Goal: Task Accomplishment & Management: Use online tool/utility

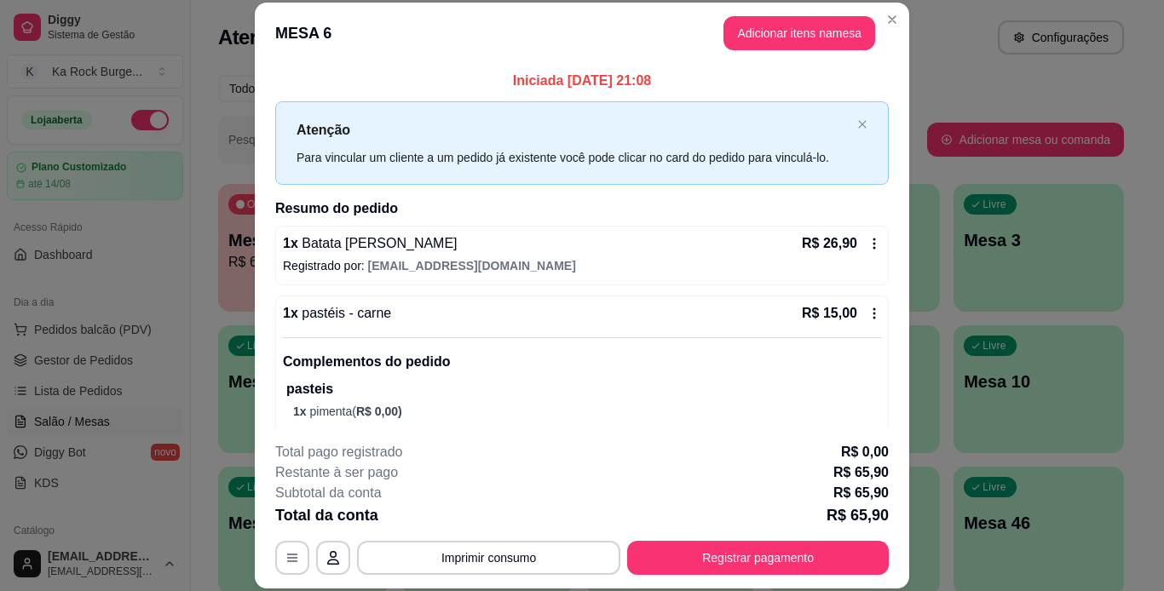
scroll to position [85, 0]
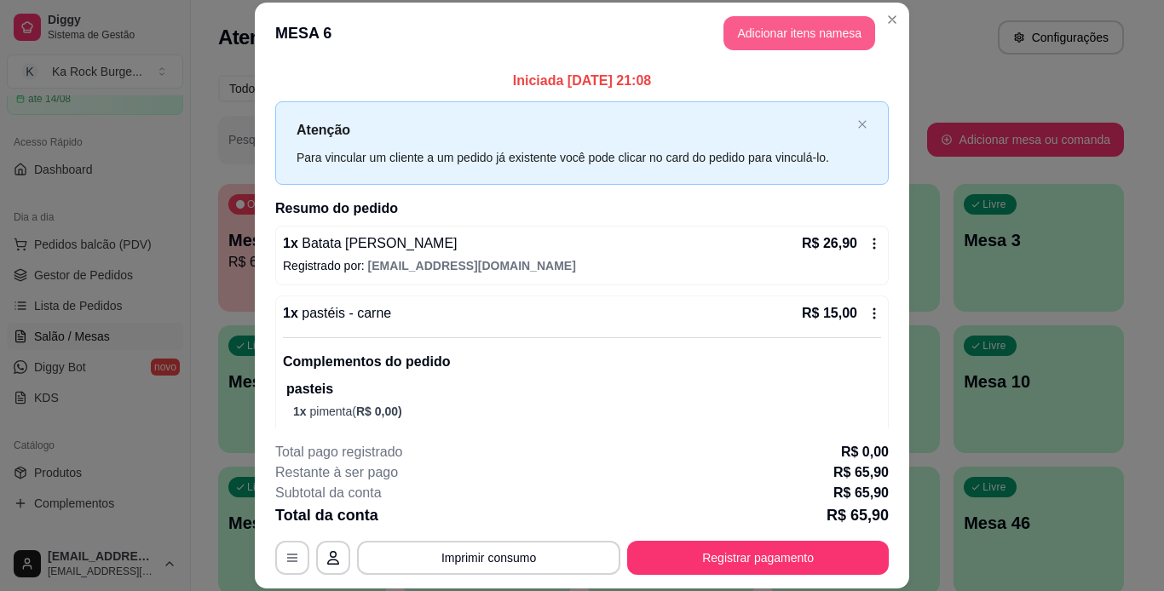
click at [750, 38] on button "Adicionar itens na mesa" at bounding box center [799, 33] width 152 height 34
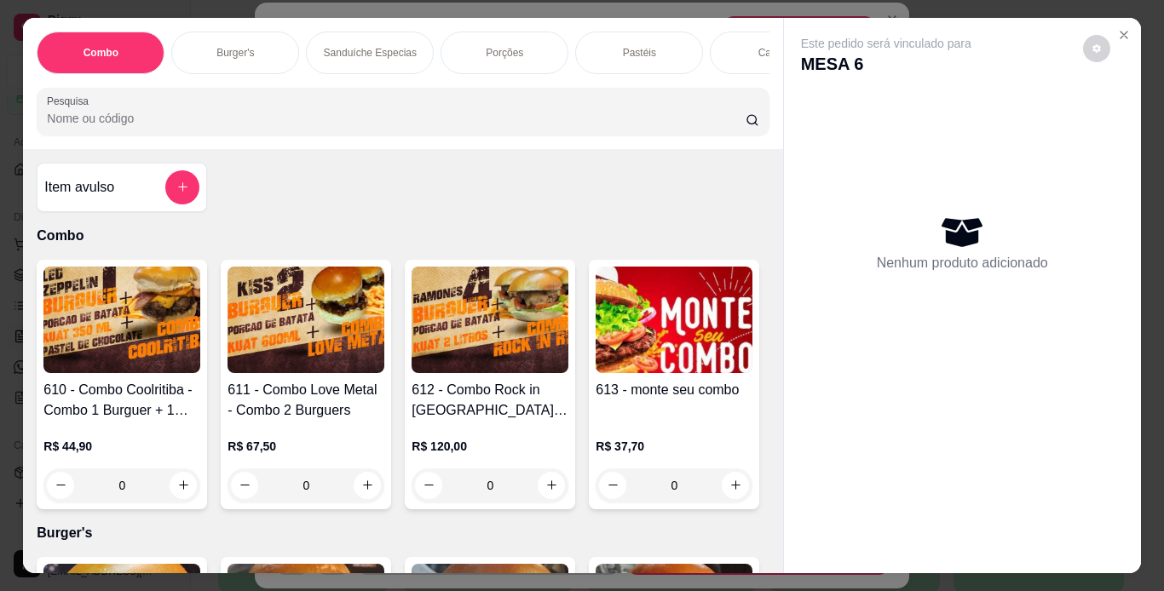
scroll to position [0, 641]
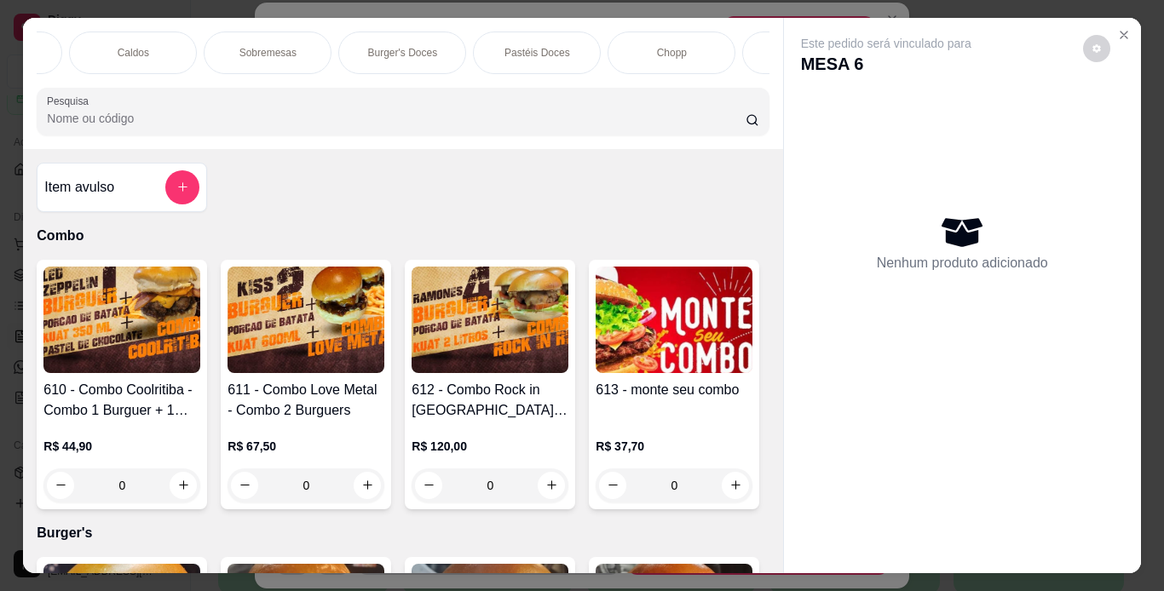
click at [694, 49] on div "Chopp" at bounding box center [671, 53] width 128 height 43
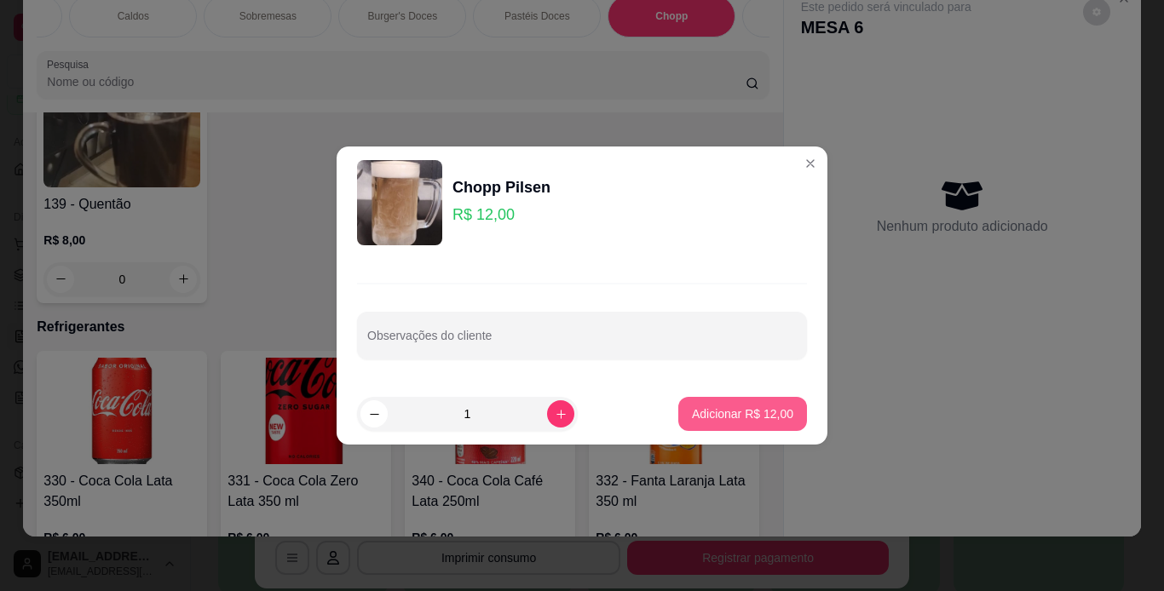
click at [727, 401] on button "Adicionar R$ 12,00" at bounding box center [742, 414] width 129 height 34
type input "1"
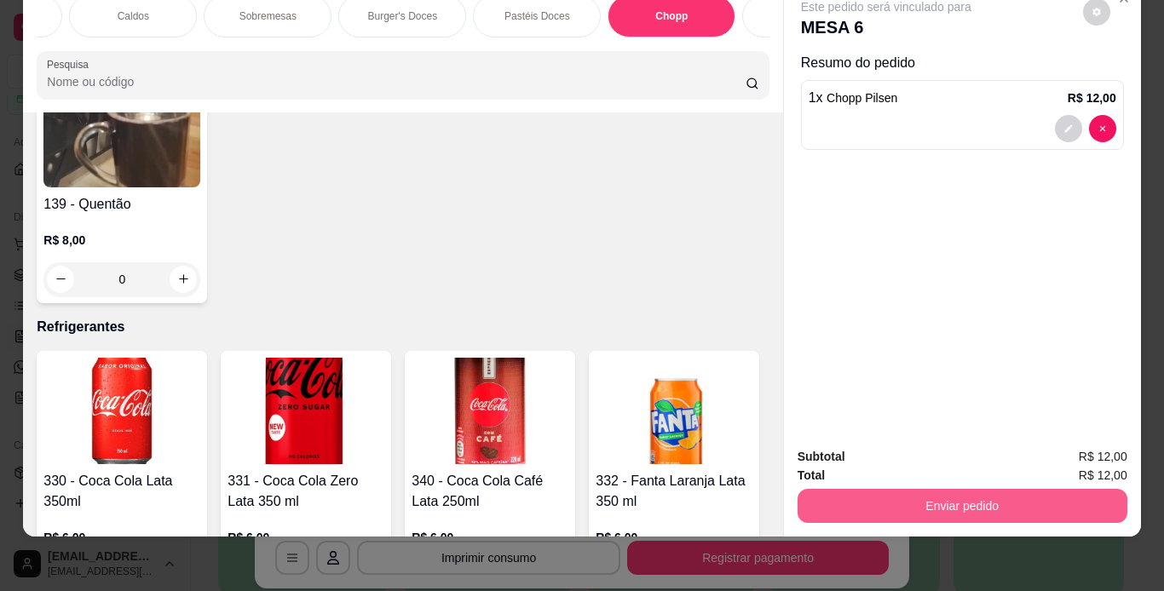
click at [875, 490] on button "Enviar pedido" at bounding box center [962, 506] width 330 height 34
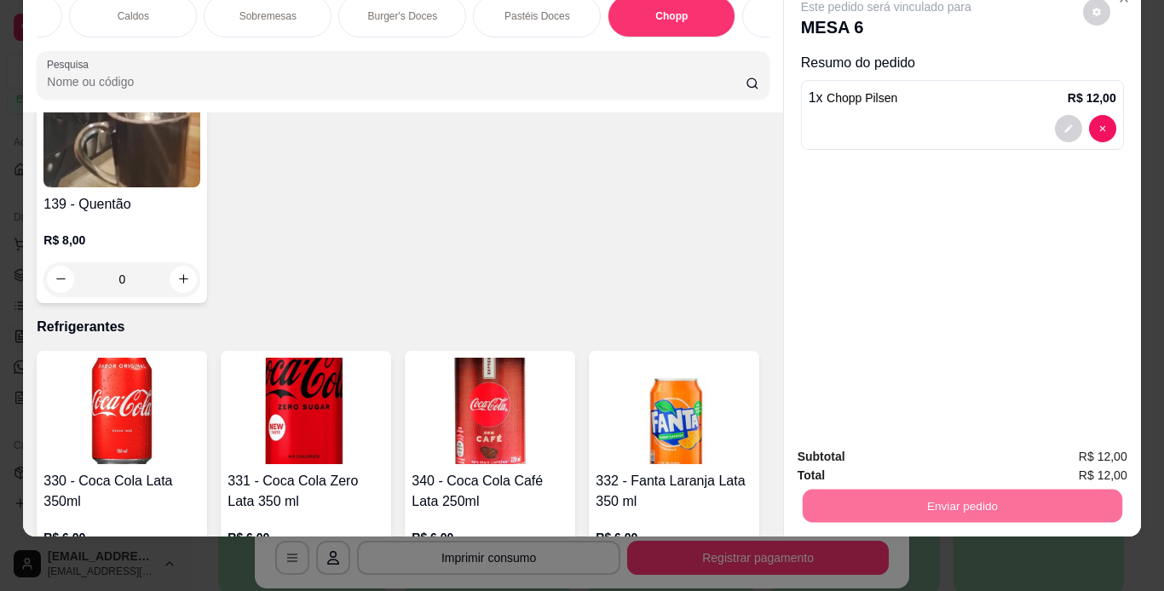
click at [888, 451] on button "Não registrar e enviar pedido" at bounding box center [905, 451] width 172 height 32
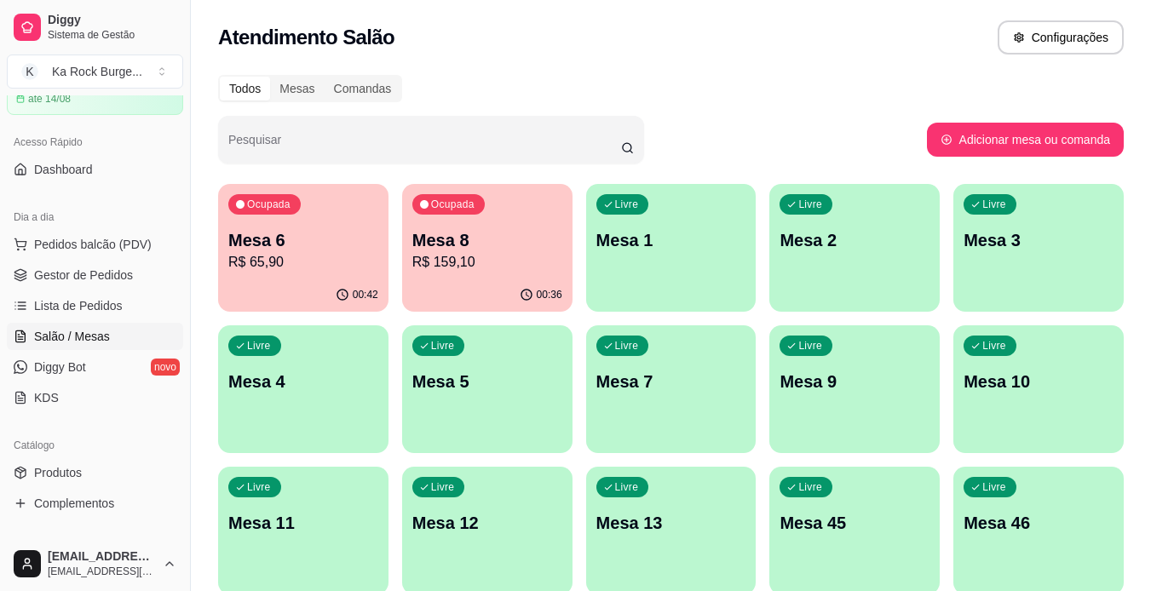
scroll to position [426, 0]
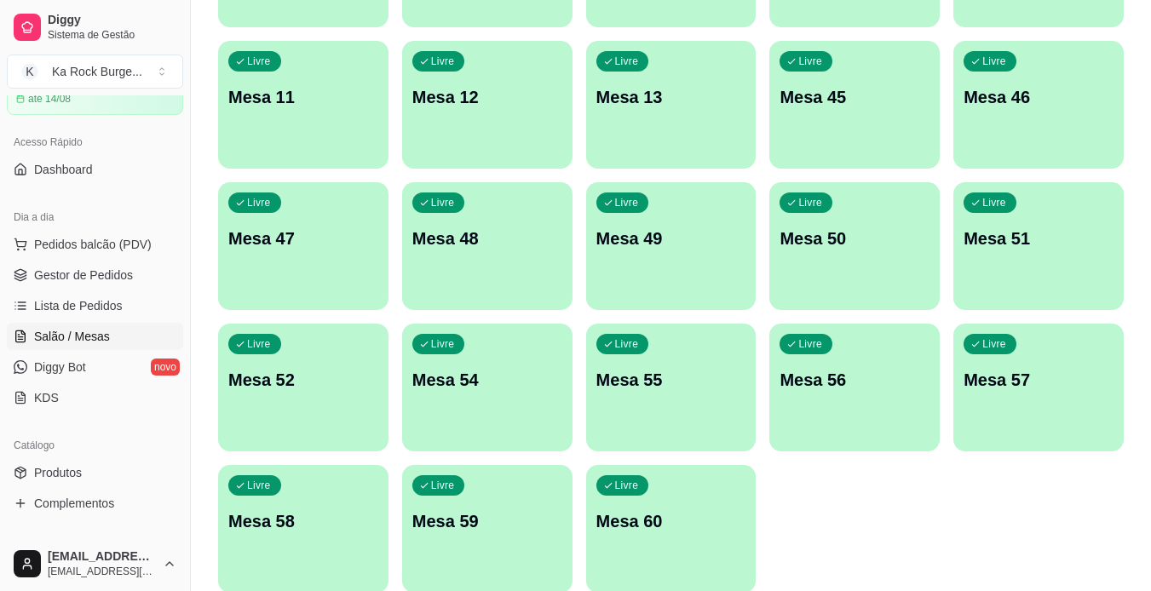
click at [637, 532] on p "Mesa 60" at bounding box center [671, 521] width 150 height 24
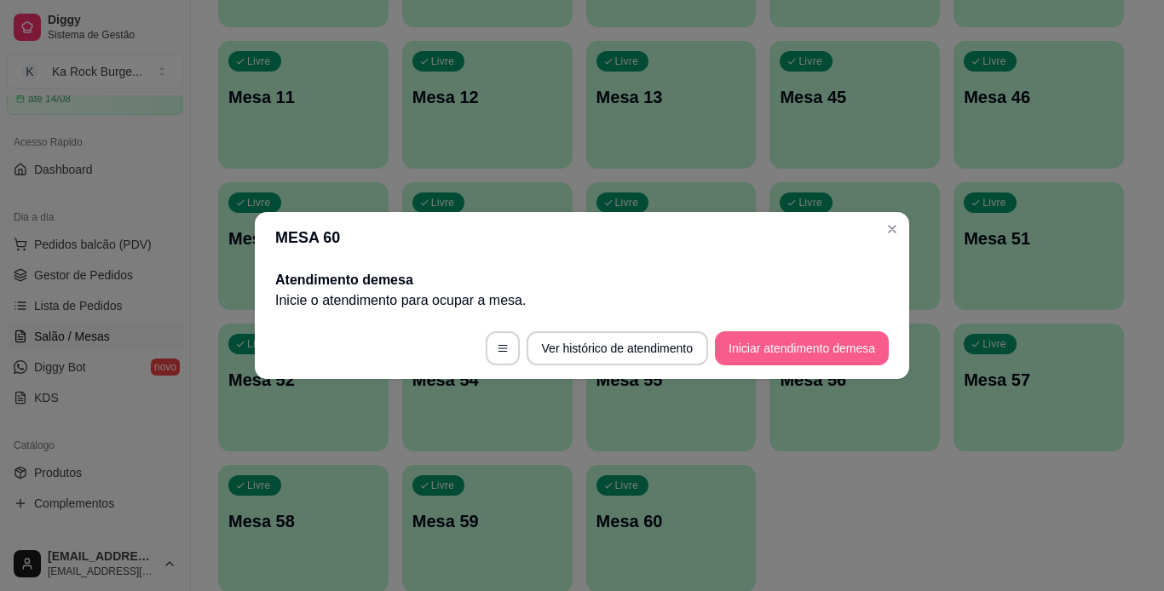
click at [805, 342] on button "Iniciar atendimento de mesa" at bounding box center [802, 348] width 174 height 34
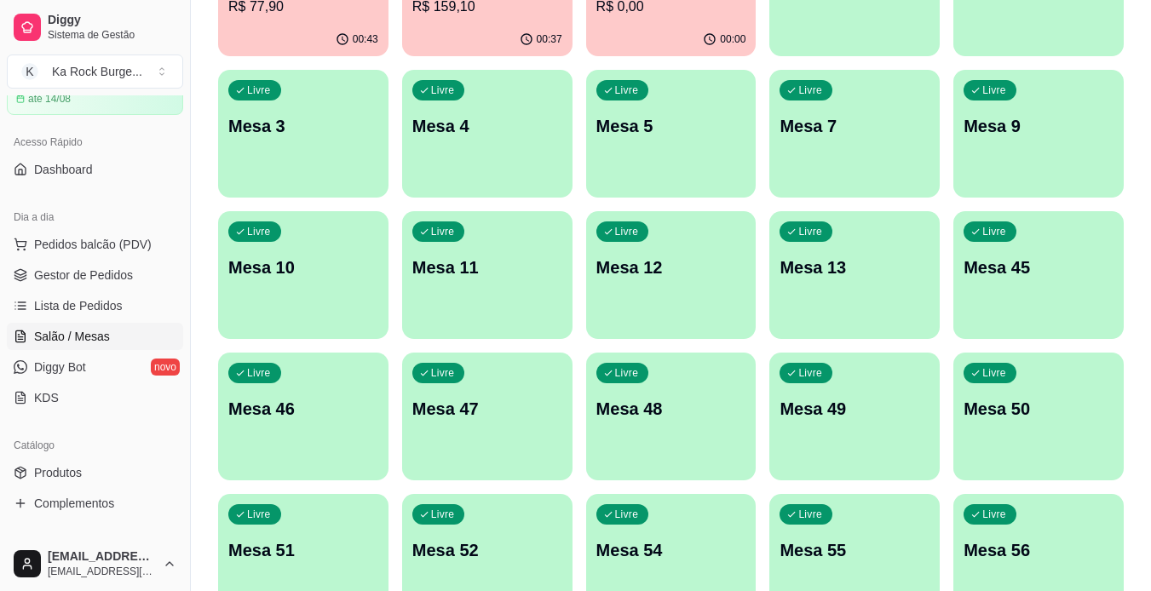
scroll to position [497, 0]
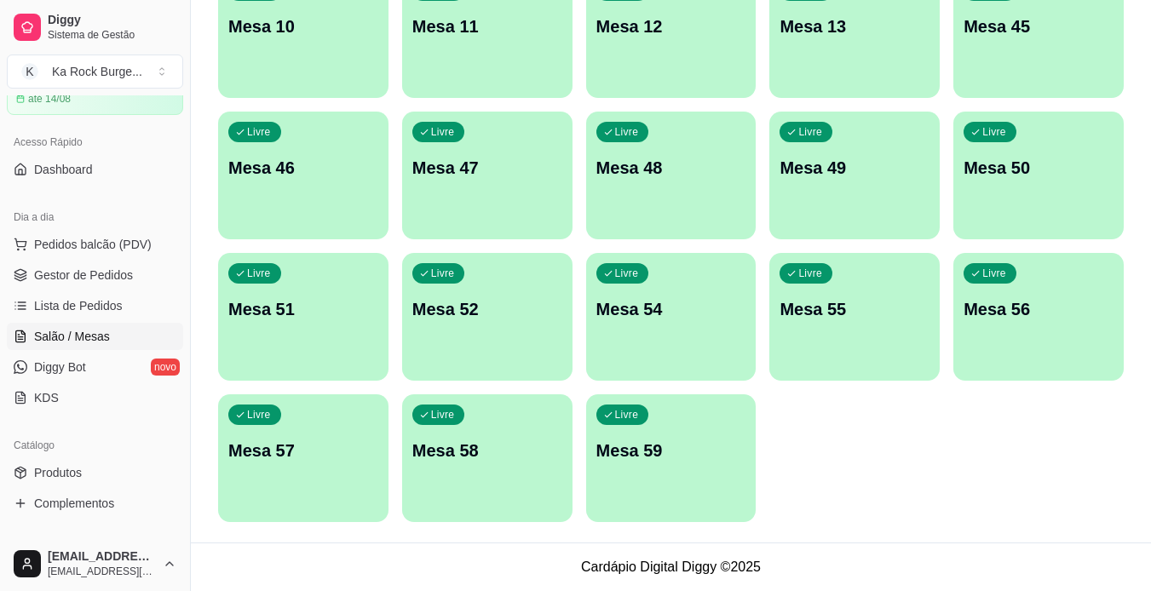
click at [644, 486] on div "Livre Mesa 59" at bounding box center [671, 447] width 170 height 107
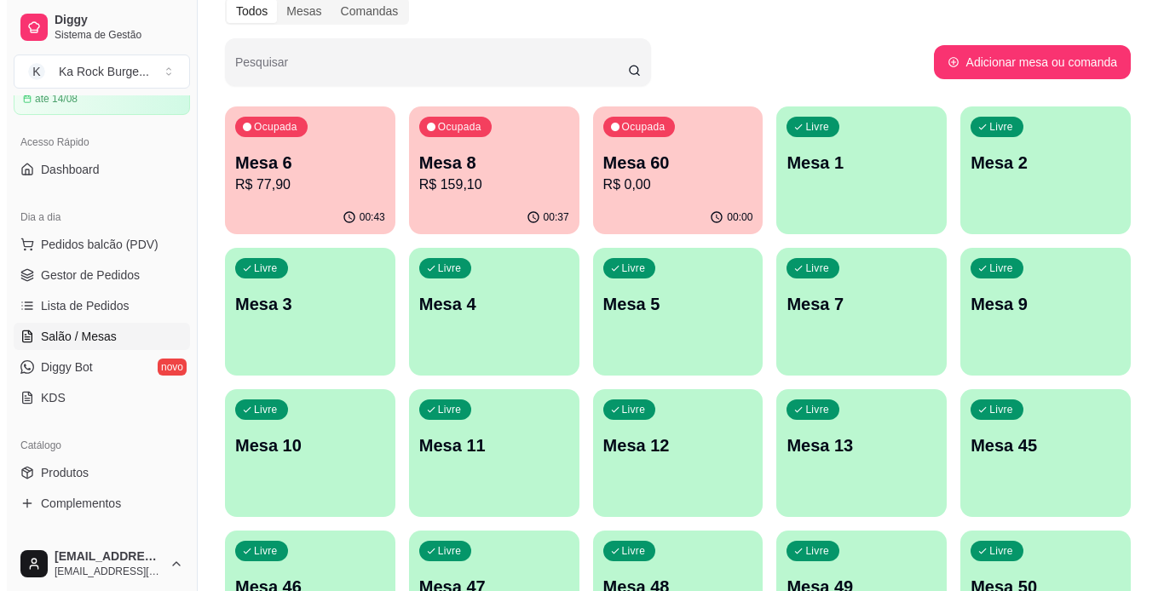
scroll to position [0, 0]
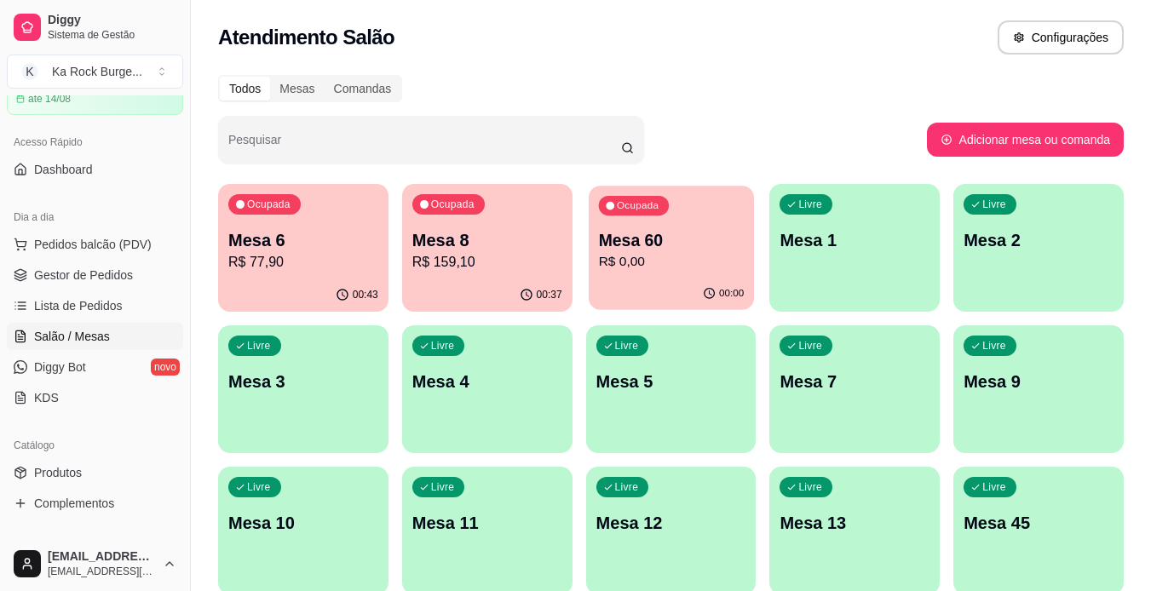
click at [669, 264] on p "R$ 0,00" at bounding box center [671, 262] width 146 height 20
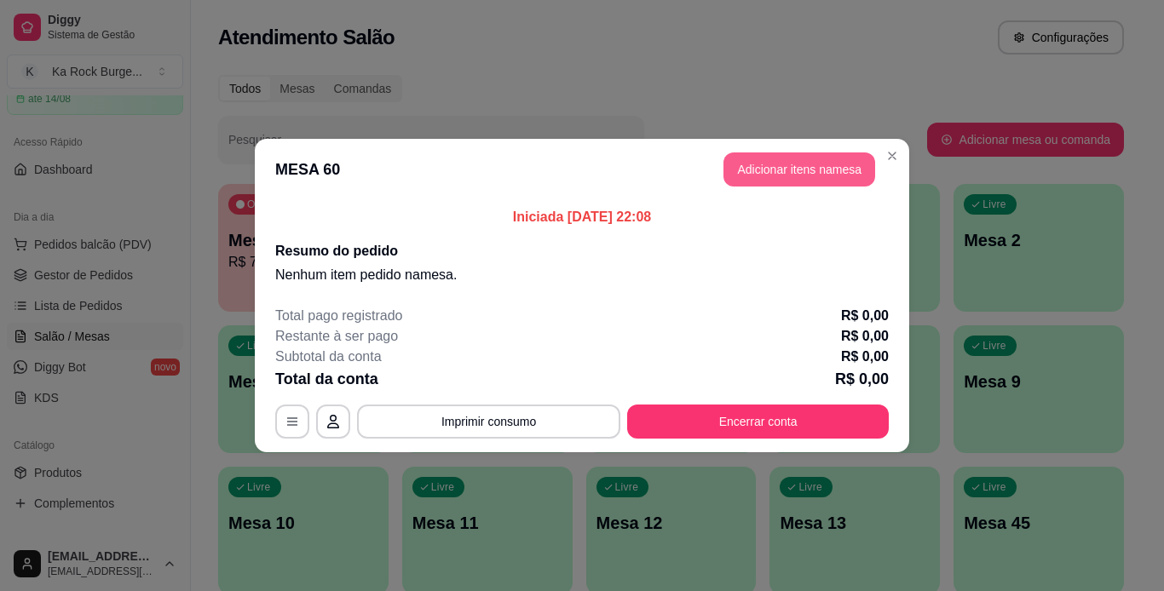
click at [784, 163] on button "Adicionar itens na mesa" at bounding box center [799, 169] width 152 height 34
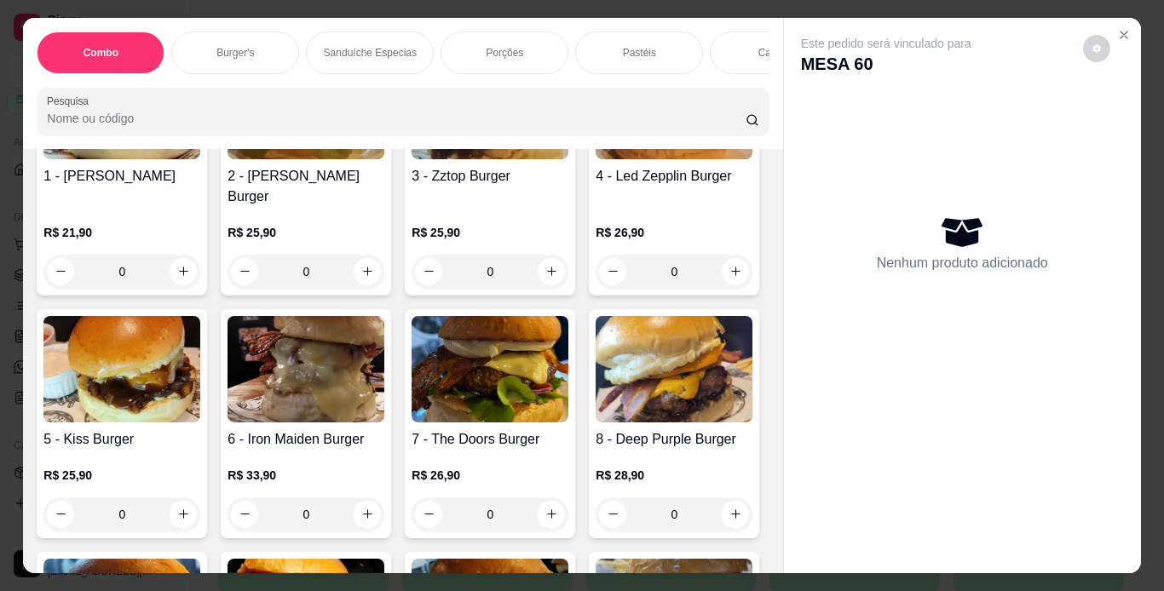
scroll to position [767, 0]
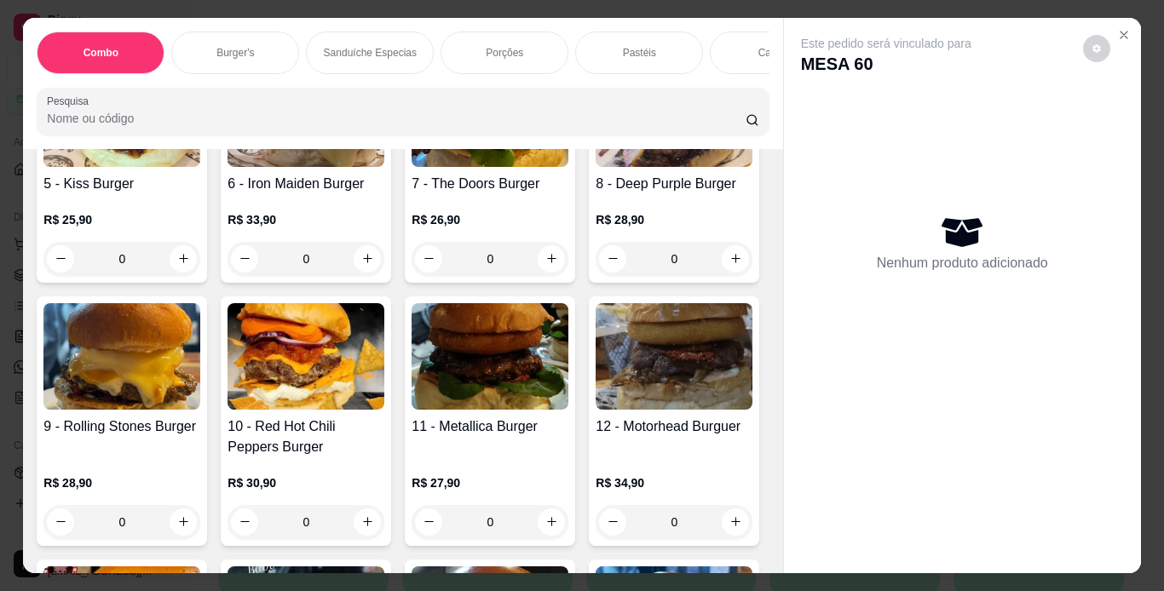
click at [172, 33] on div "0" at bounding box center [121, 16] width 157 height 34
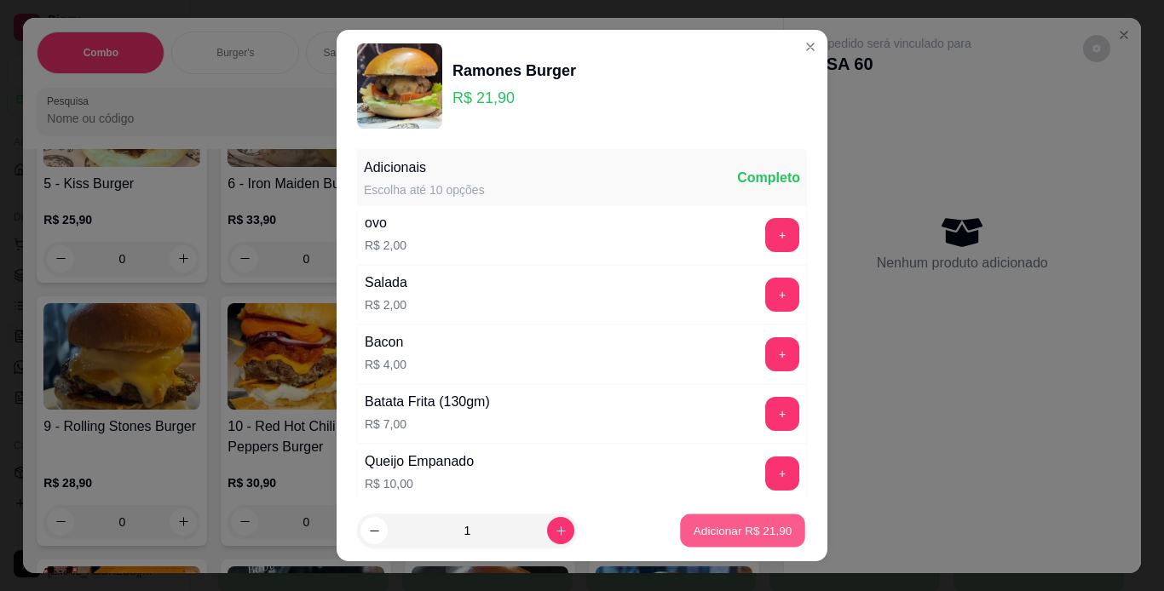
click at [708, 523] on p "Adicionar R$ 21,90" at bounding box center [742, 531] width 99 height 16
type input "1"
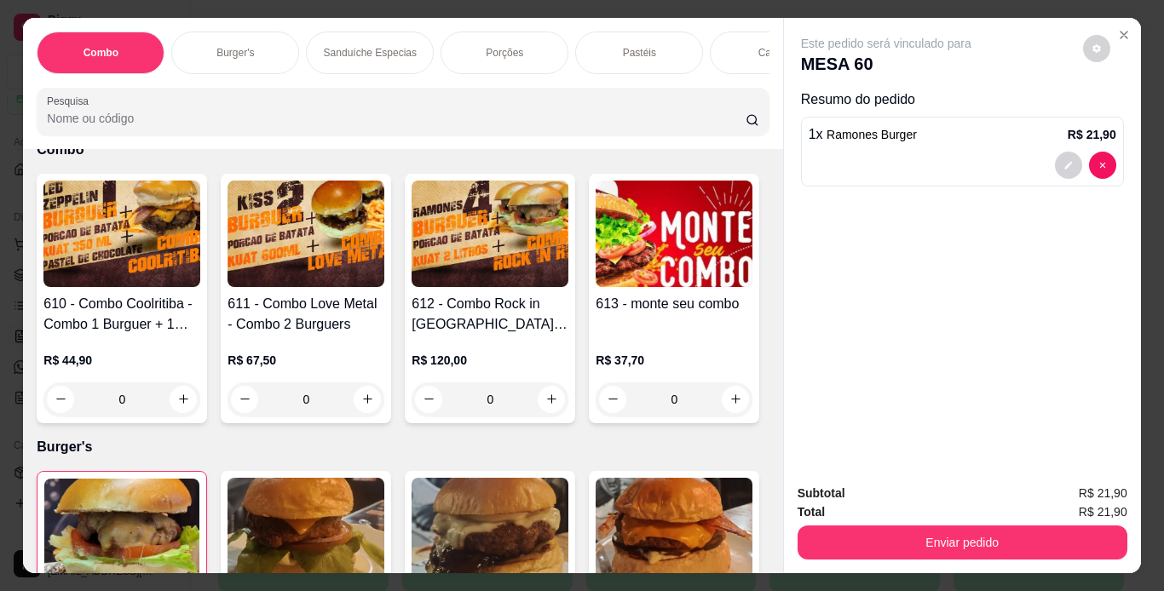
scroll to position [0, 0]
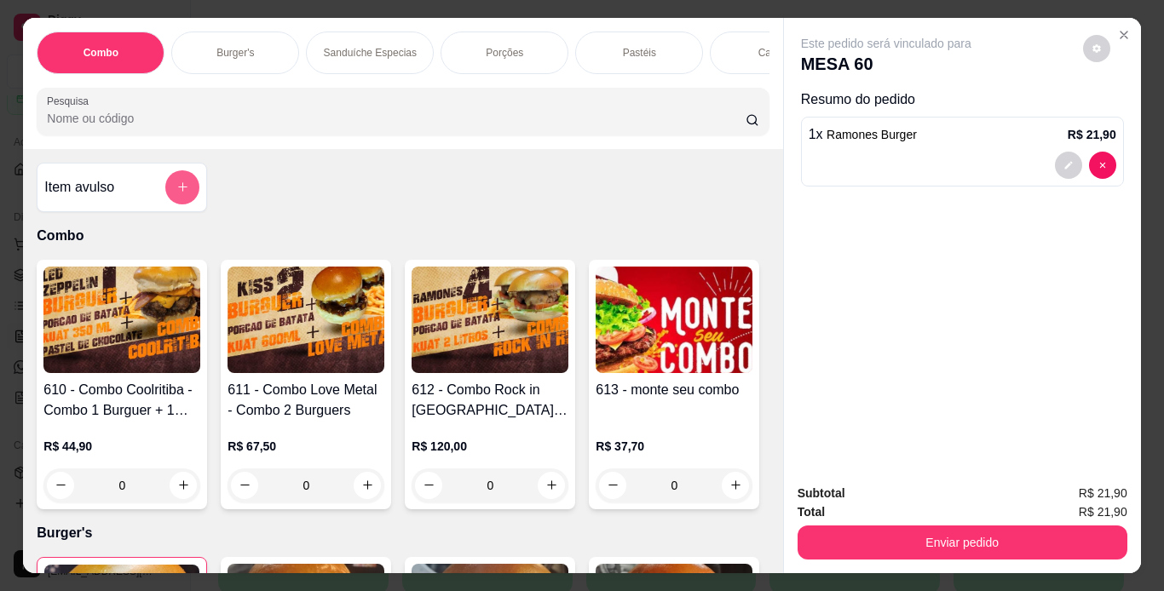
click at [178, 183] on button "add-separate-item" at bounding box center [182, 187] width 34 height 34
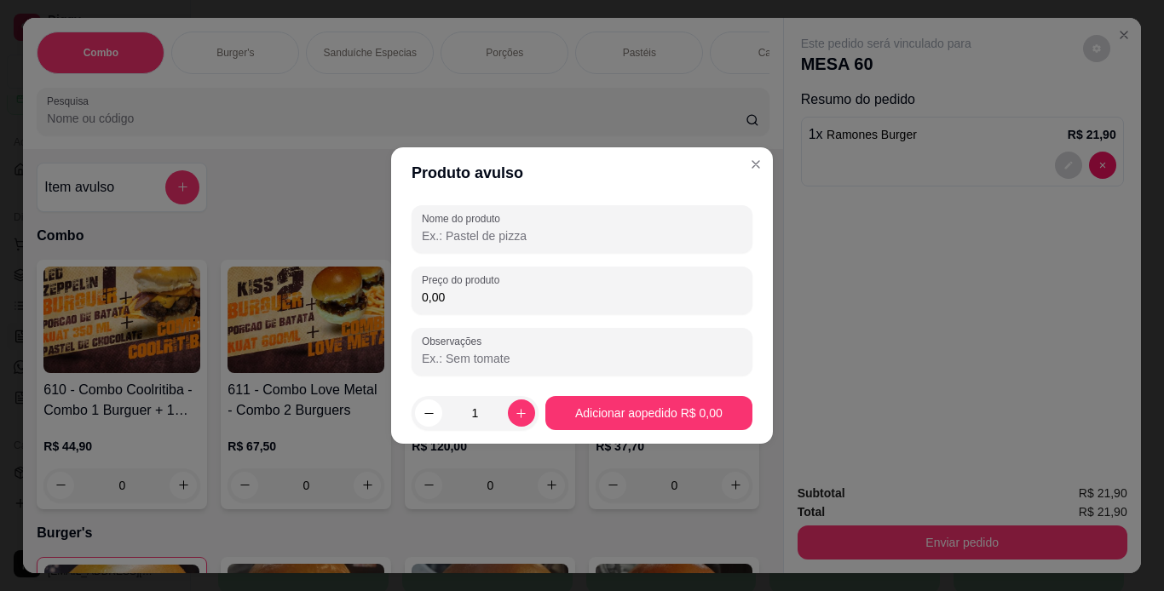
click at [588, 237] on input "Nome do produto" at bounding box center [582, 235] width 320 height 17
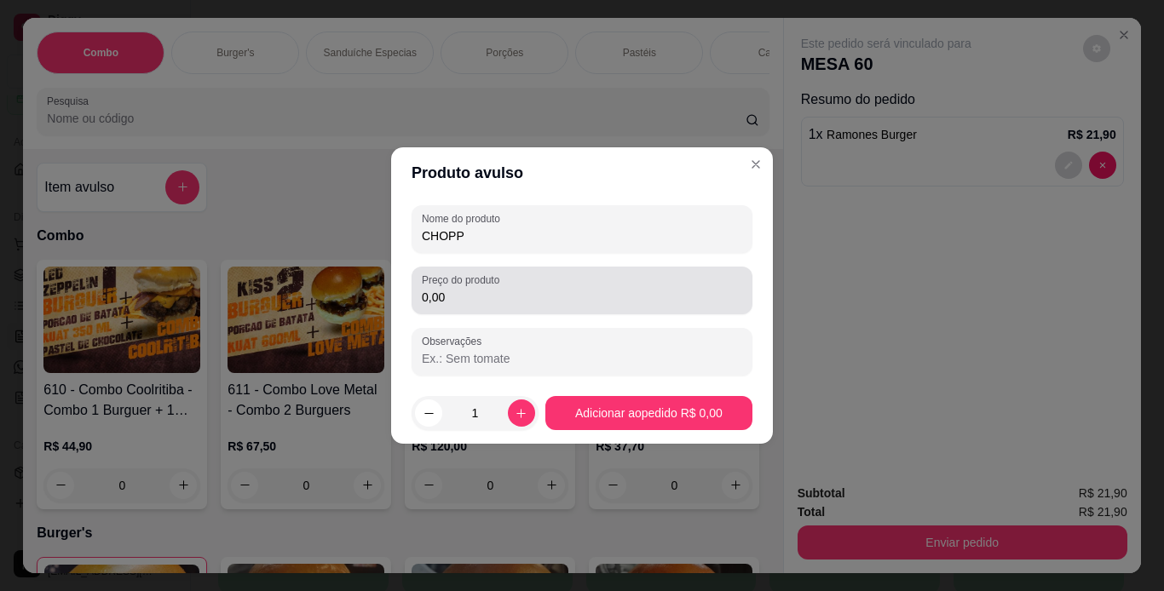
type input "CHOPP"
drag, startPoint x: 497, startPoint y: 302, endPoint x: 475, endPoint y: 276, distance: 34.5
click at [488, 302] on input "0,00" at bounding box center [582, 297] width 320 height 17
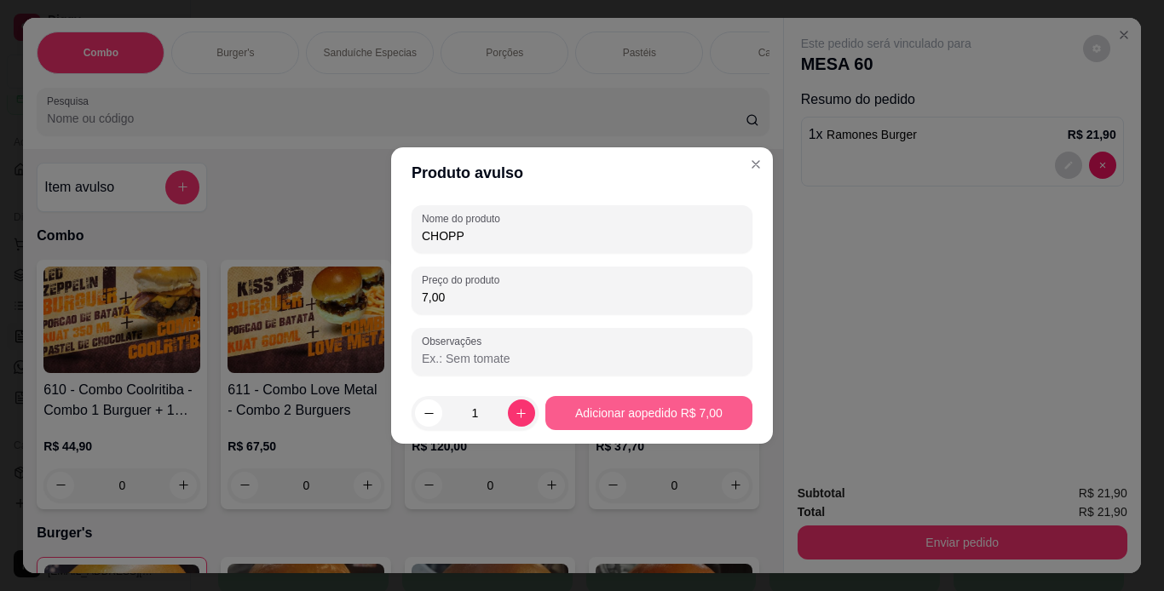
type input "7,00"
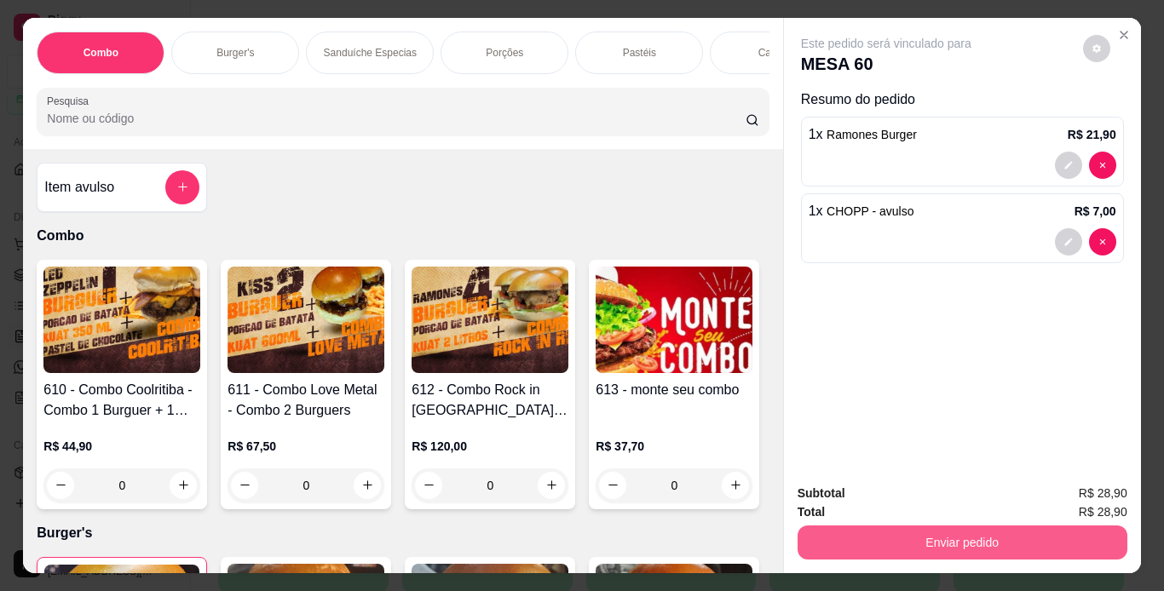
click at [908, 534] on button "Enviar pedido" at bounding box center [962, 543] width 330 height 34
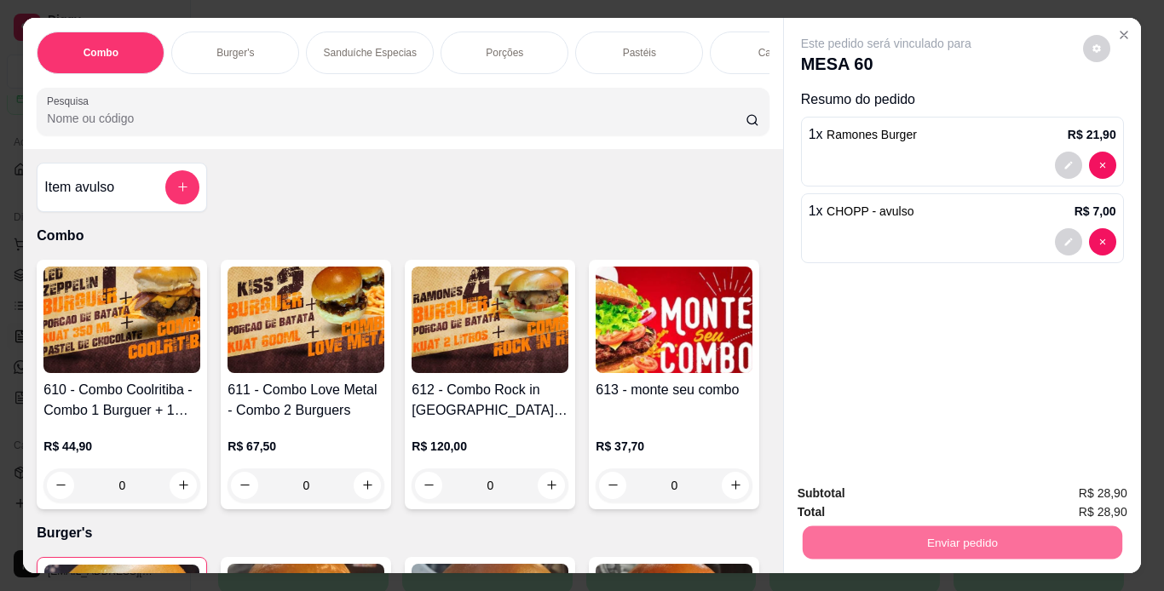
click at [914, 494] on button "Não registrar e enviar pedido" at bounding box center [905, 495] width 177 height 32
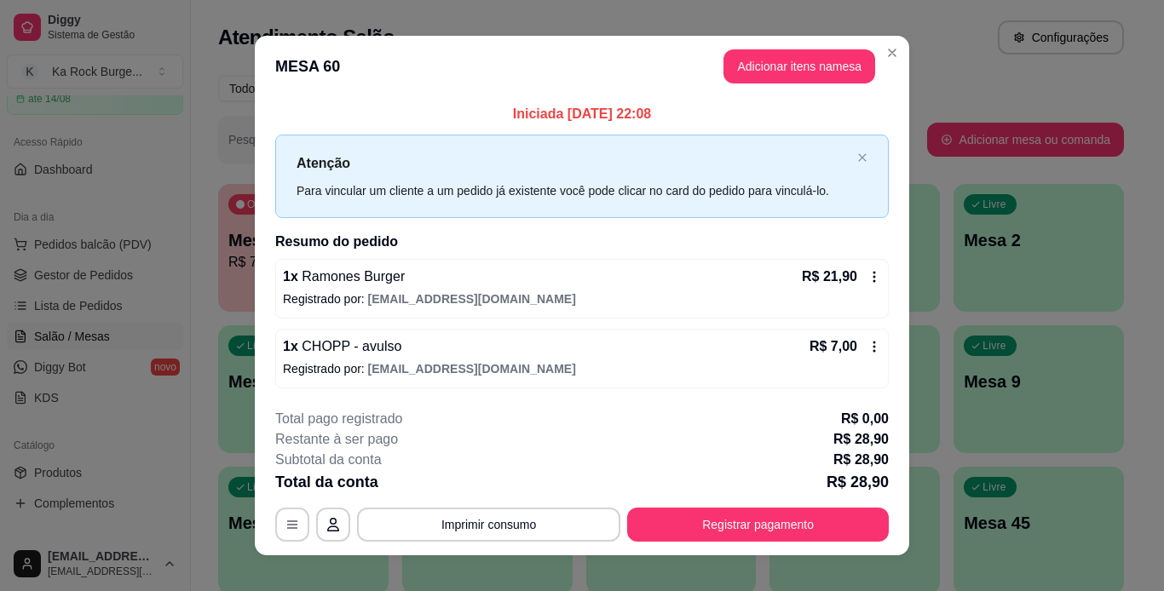
click at [697, 91] on header "MESA 60 Adicionar itens na mesa" at bounding box center [582, 66] width 654 height 61
click at [766, 141] on div "Atenção Para vincular um cliente a um pedido já existente você pode clicar no c…" at bounding box center [581, 176] width 613 height 83
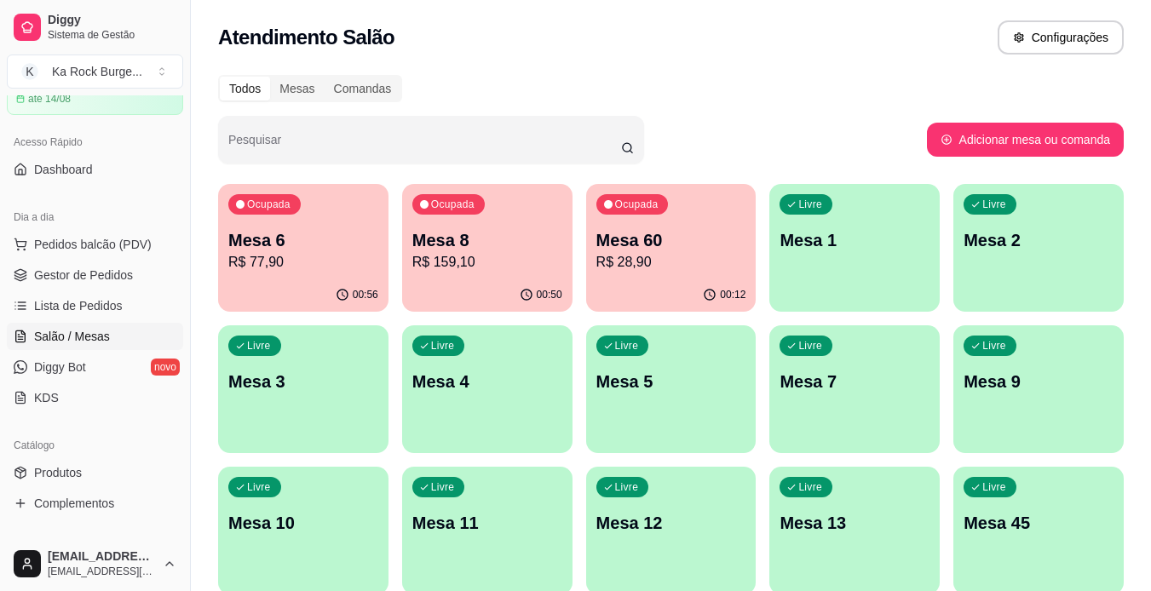
click at [425, 271] on p "R$ 159,10" at bounding box center [487, 262] width 150 height 20
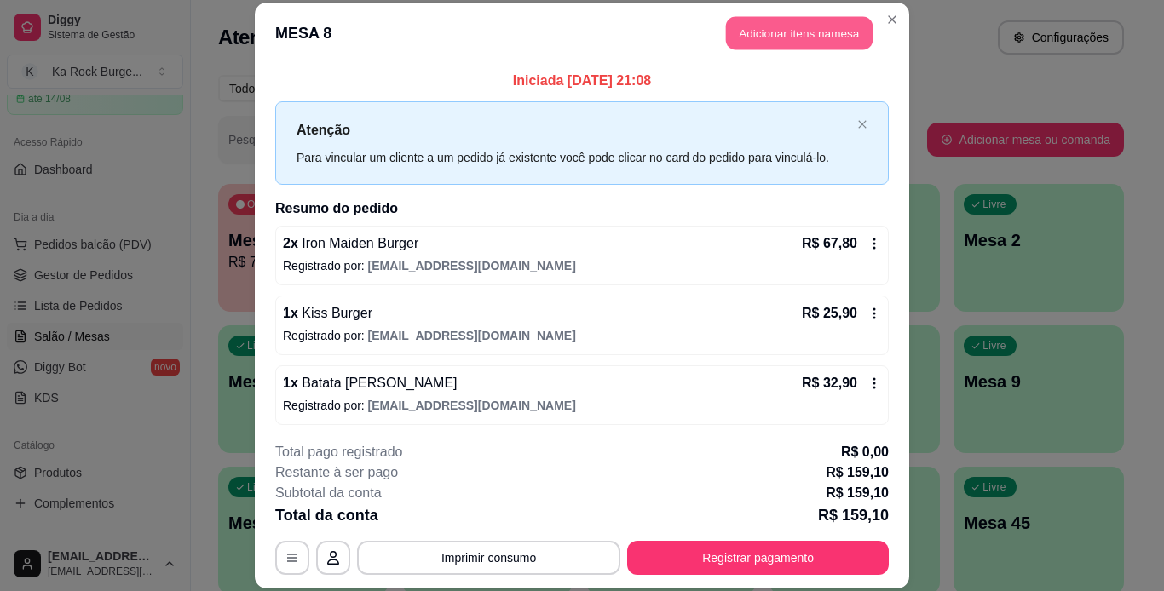
click at [771, 19] on button "Adicionar itens na mesa" at bounding box center [799, 33] width 147 height 33
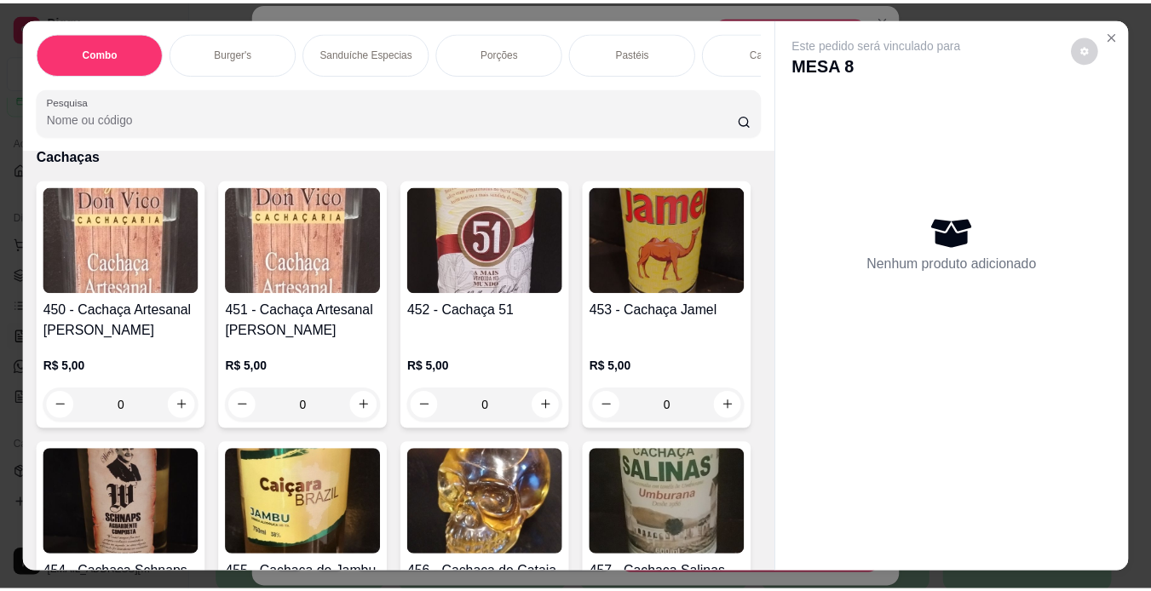
scroll to position [10817, 0]
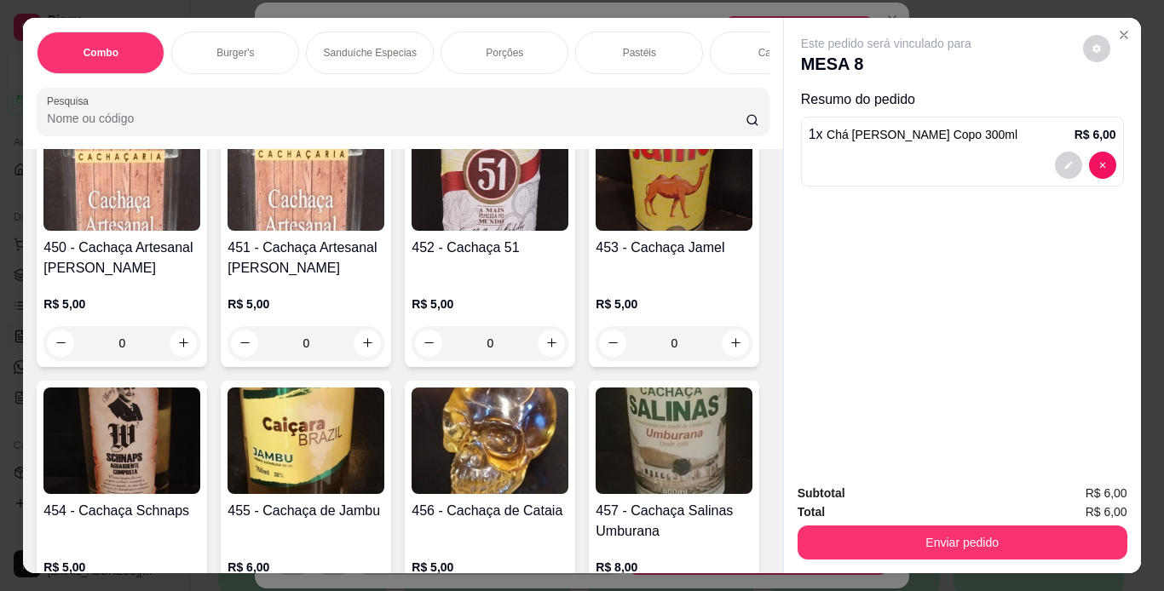
type input "1"
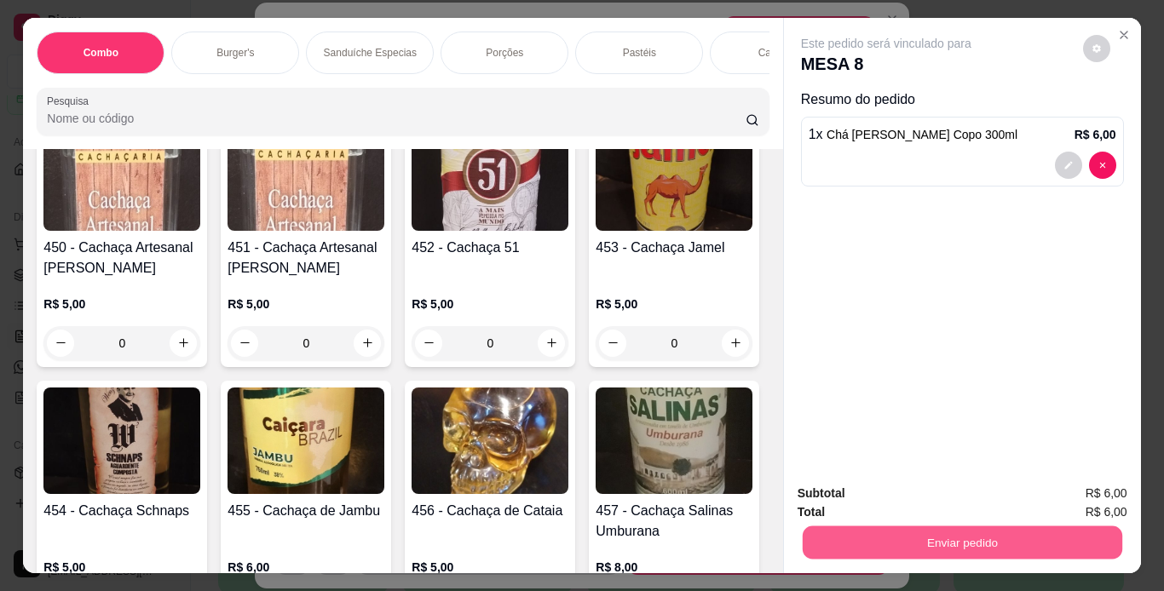
click at [830, 545] on button "Enviar pedido" at bounding box center [961, 542] width 319 height 33
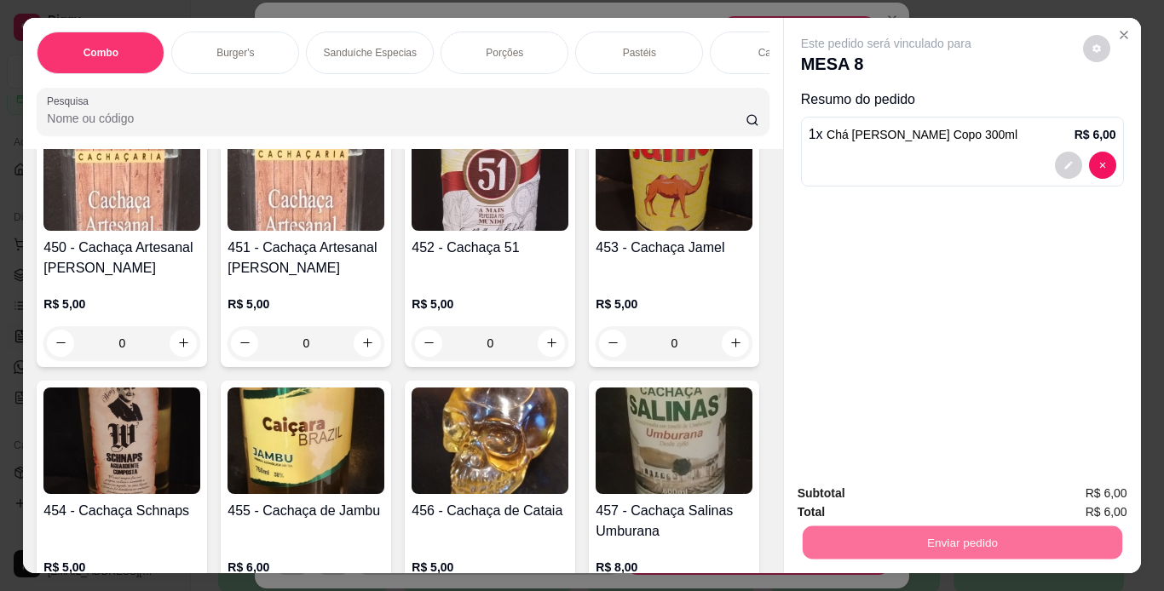
click at [844, 503] on button "Não registrar e enviar pedido" at bounding box center [905, 495] width 172 height 32
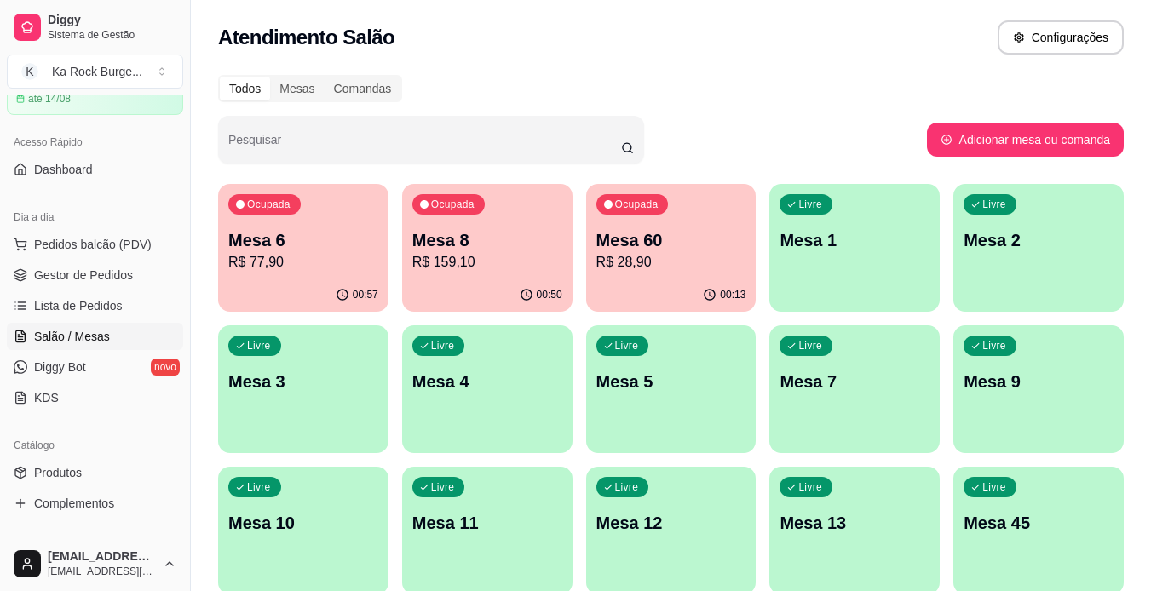
click at [492, 264] on p "R$ 159,10" at bounding box center [487, 262] width 150 height 20
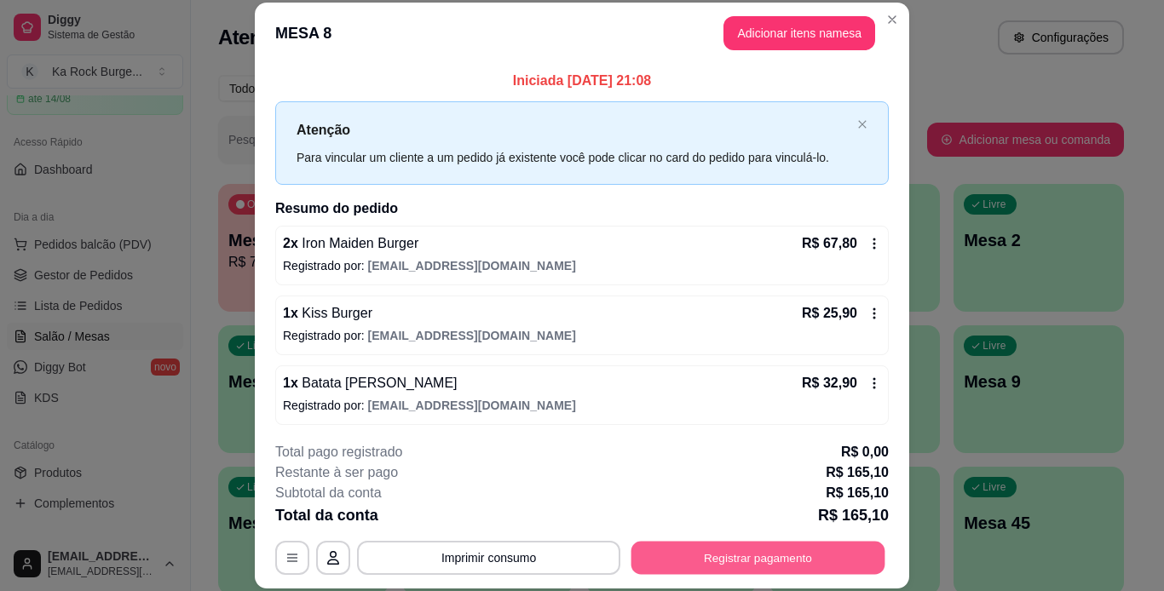
click at [714, 554] on button "Registrar pagamento" at bounding box center [758, 557] width 254 height 33
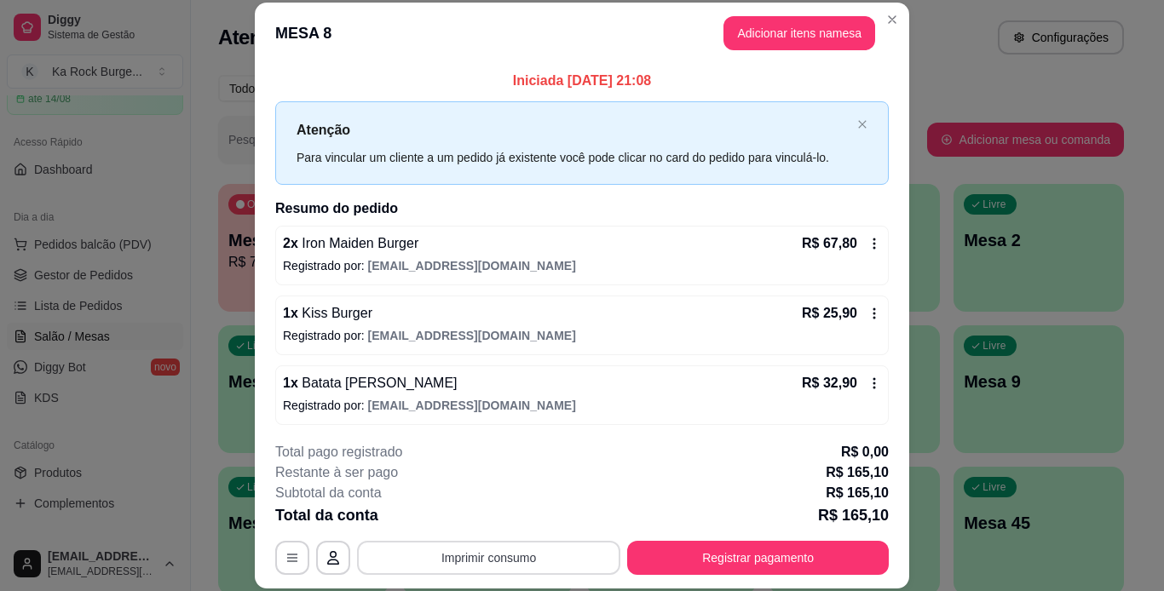
click at [476, 563] on button "Imprimir consumo" at bounding box center [488, 558] width 263 height 34
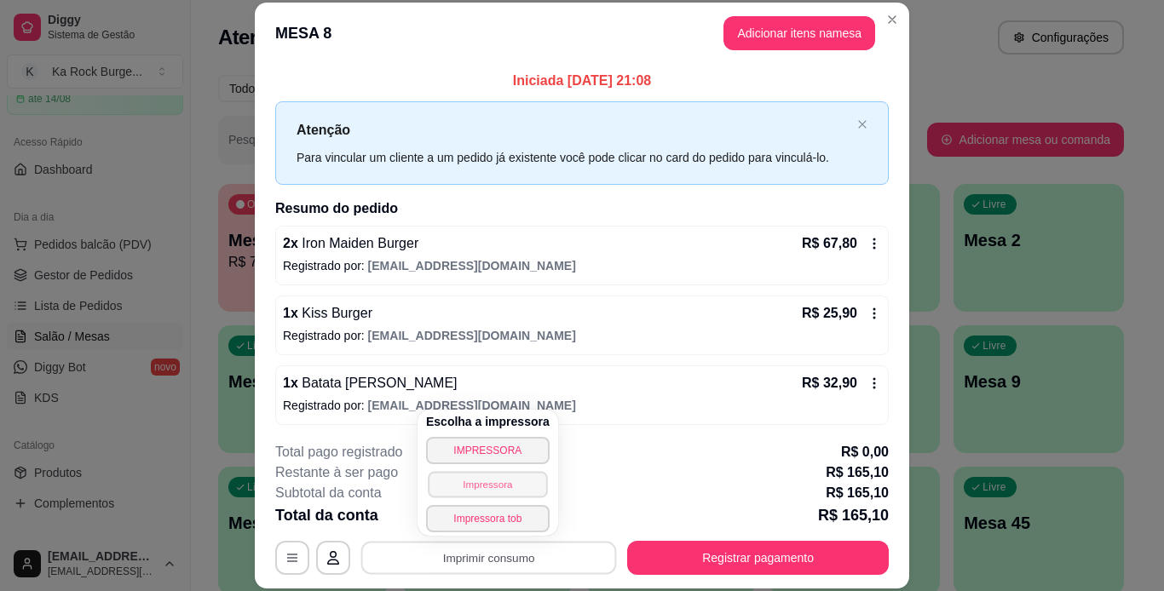
click at [487, 488] on button "Impressora" at bounding box center [487, 484] width 119 height 26
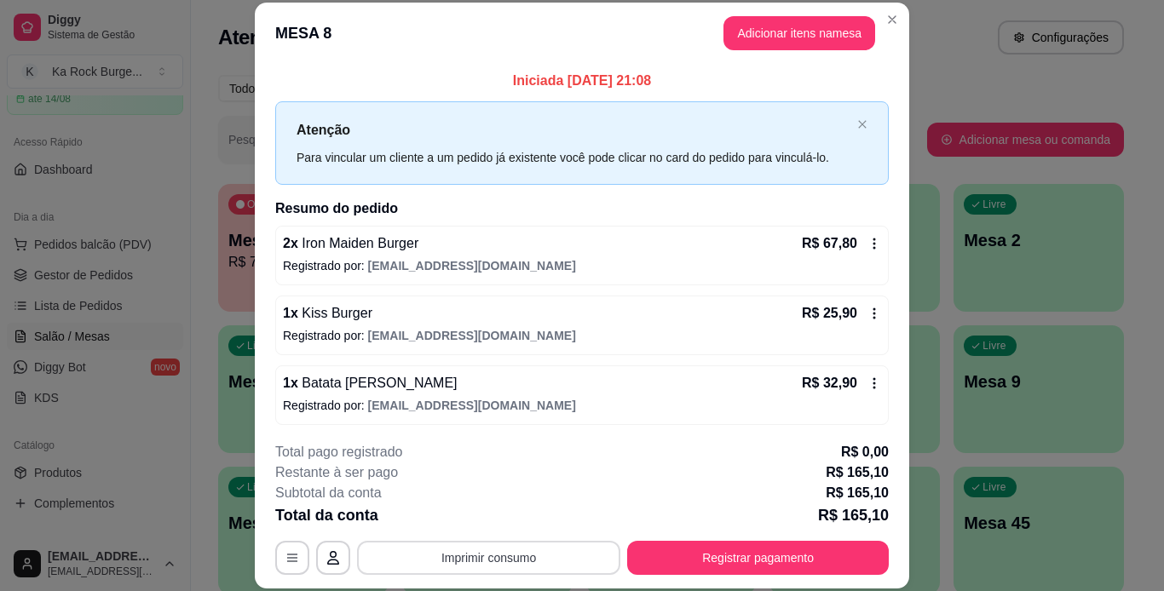
click at [427, 556] on button "Imprimir consumo" at bounding box center [488, 558] width 263 height 34
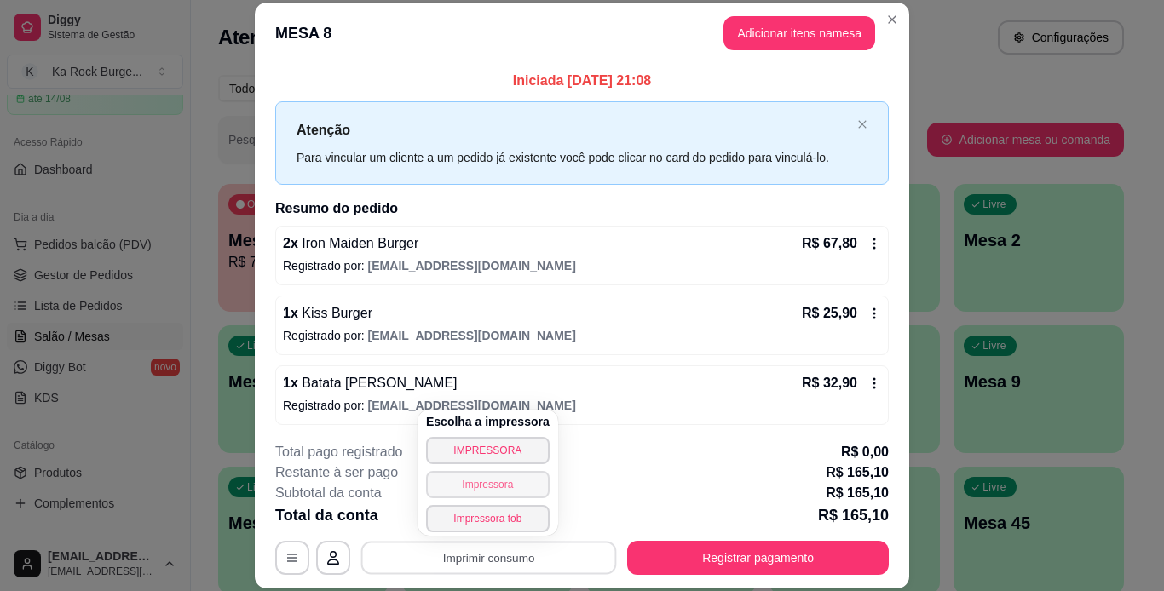
click at [469, 492] on button "Impressora" at bounding box center [488, 484] width 124 height 27
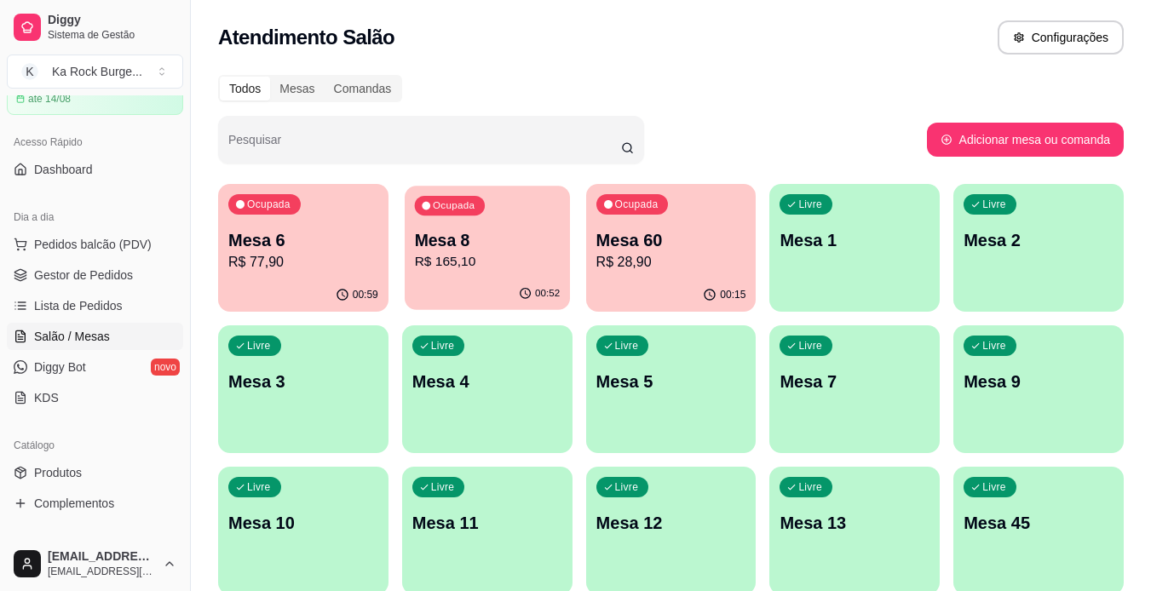
click at [434, 250] on p "Mesa 8" at bounding box center [487, 240] width 146 height 23
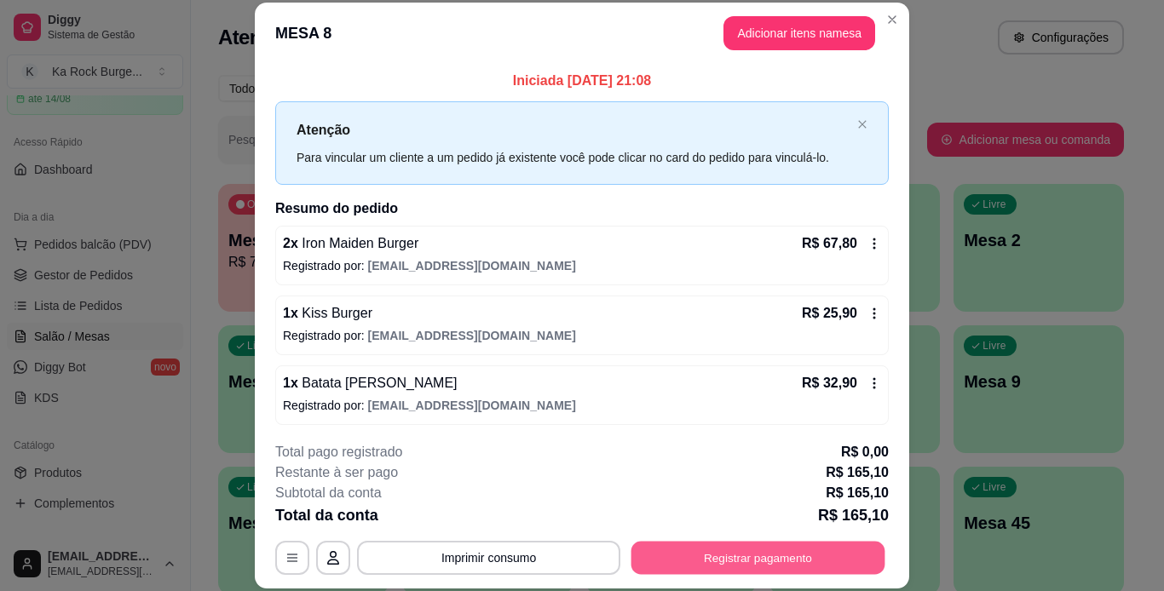
click at [722, 565] on button "Registrar pagamento" at bounding box center [758, 557] width 254 height 33
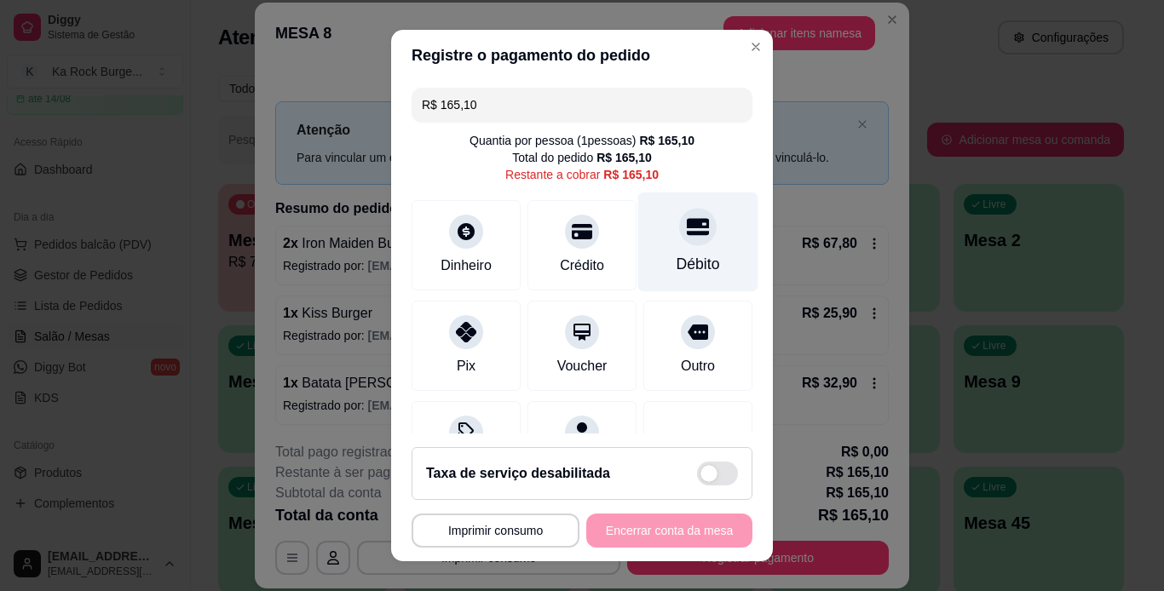
click at [676, 270] on div "Débito" at bounding box center [697, 264] width 43 height 22
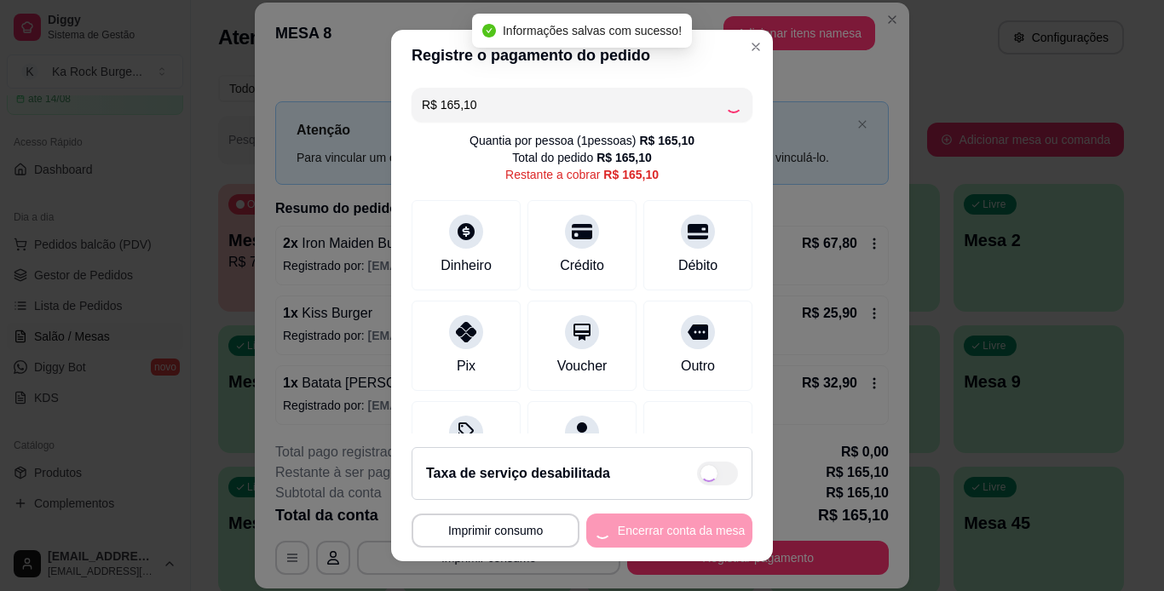
type input "R$ 0,00"
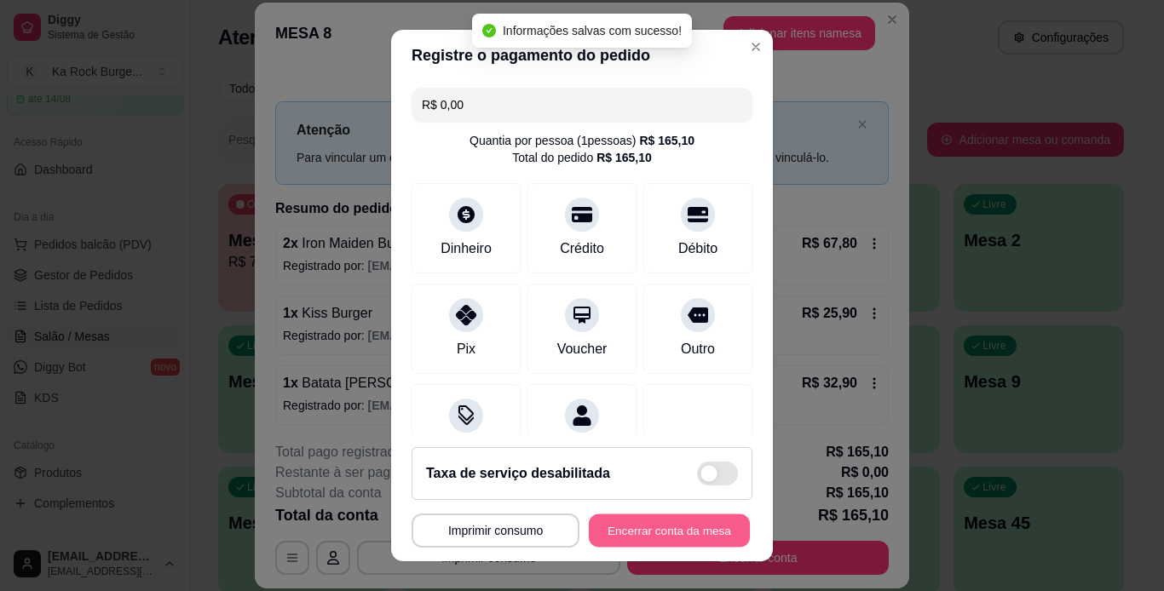
click at [676, 537] on button "Encerrar conta da mesa" at bounding box center [669, 530] width 161 height 33
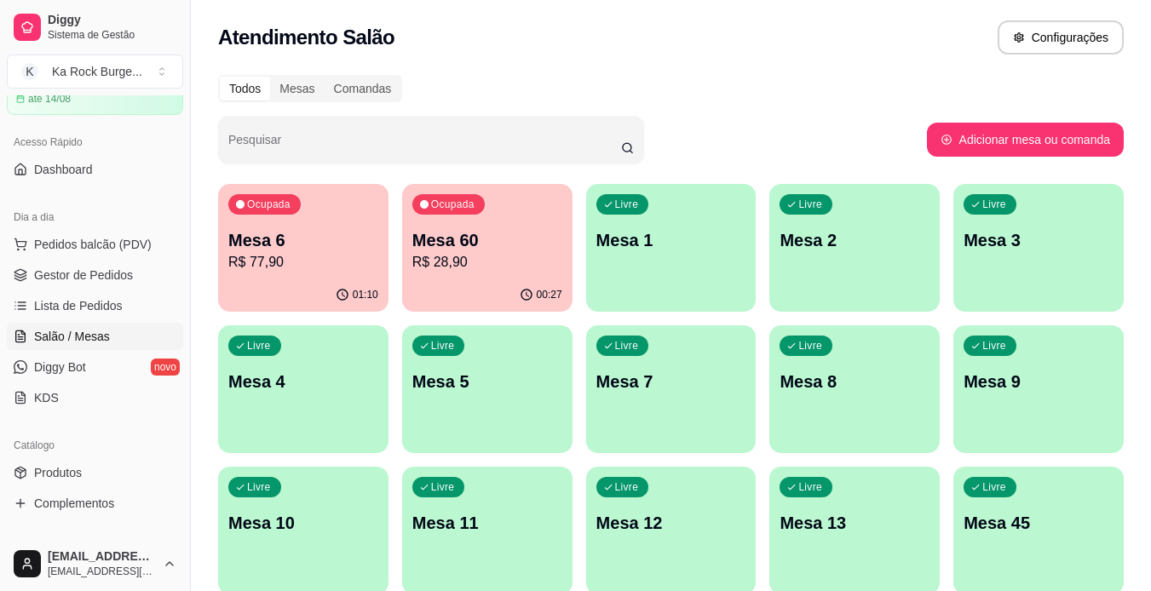
click at [608, 457] on div "Ocupada Mesa 6 R$ 77,90 01:10 Ocupada Mesa 60 R$ 28,90 00:27 Livre Mesa 1 Livre…" at bounding box center [670, 601] width 905 height 835
click at [62, 272] on span "Gestor de Pedidos" at bounding box center [83, 275] width 99 height 17
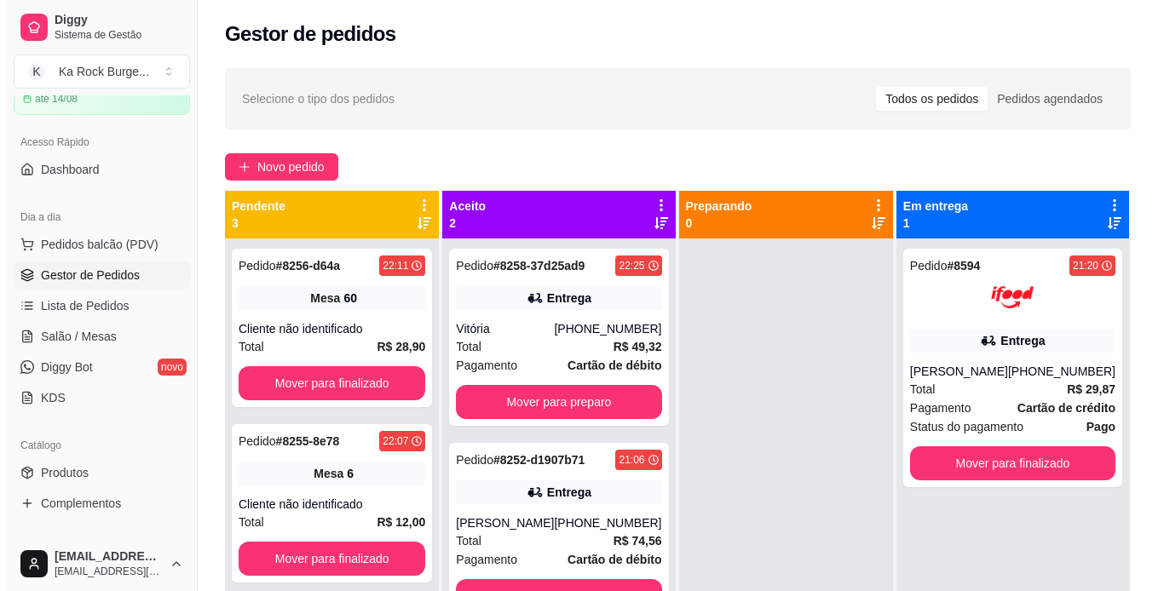
scroll to position [48, 0]
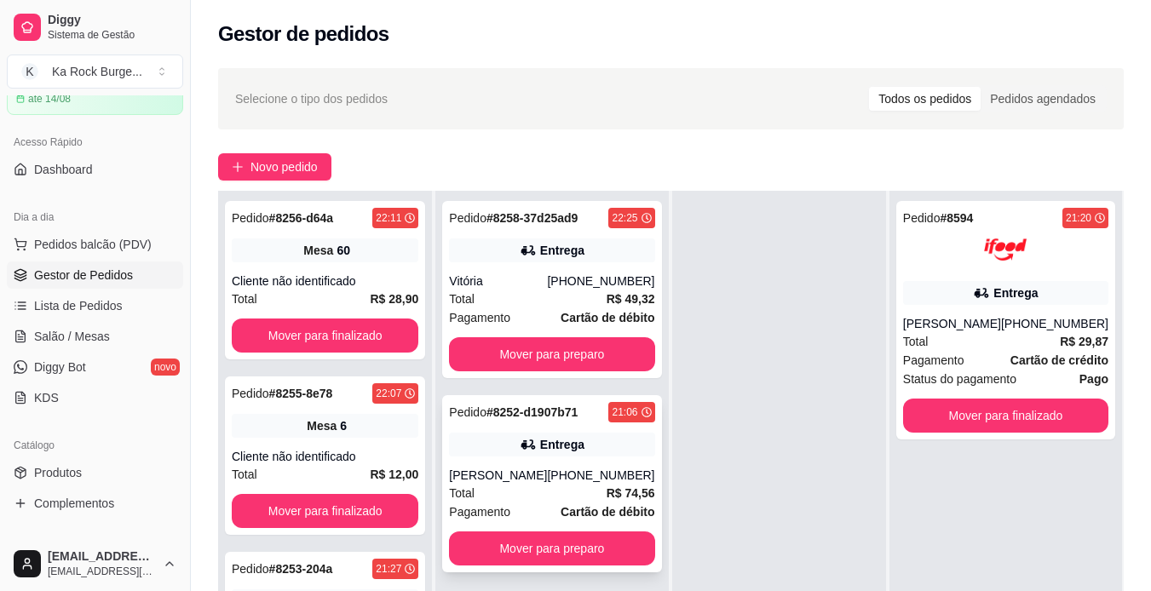
click at [550, 495] on div "Total R$ 74,56" at bounding box center [551, 493] width 205 height 19
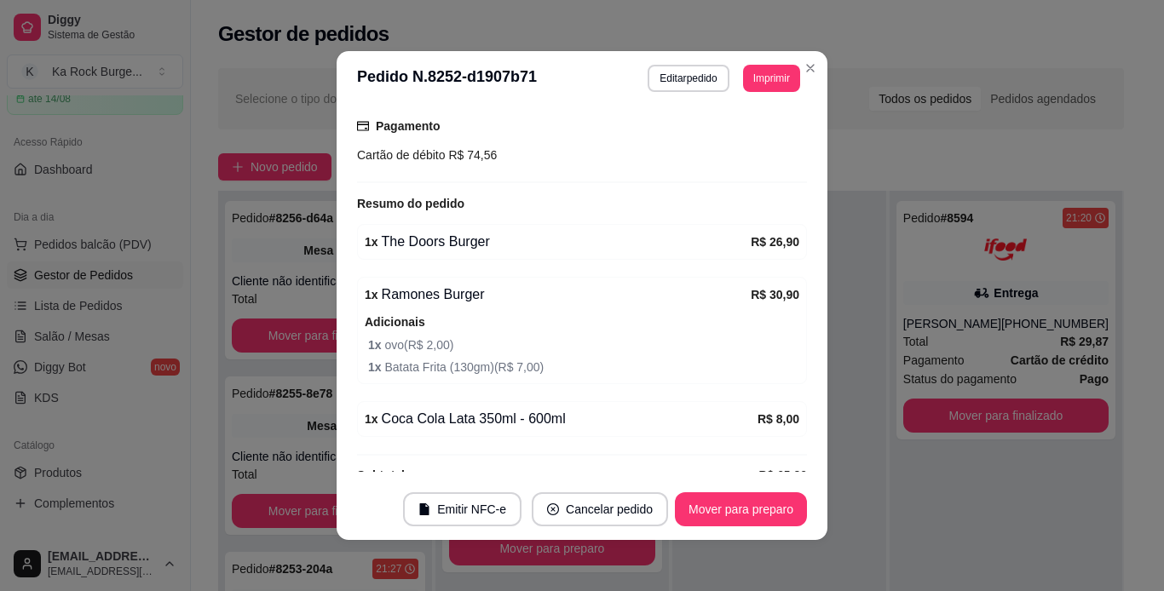
scroll to position [480, 0]
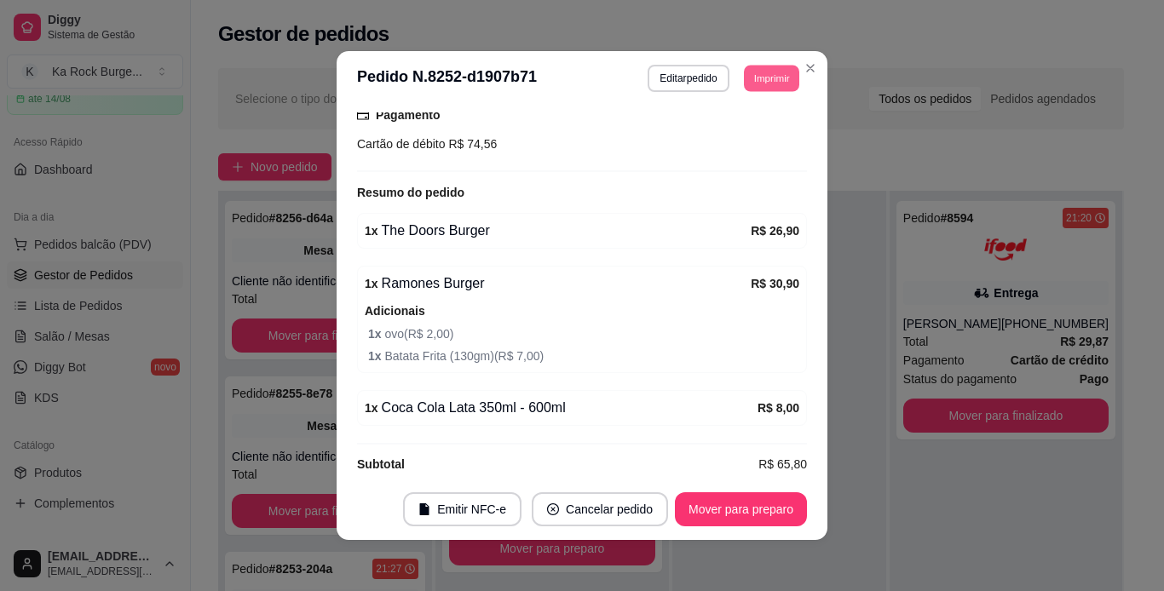
click at [753, 80] on button "Imprimir" at bounding box center [771, 78] width 55 height 26
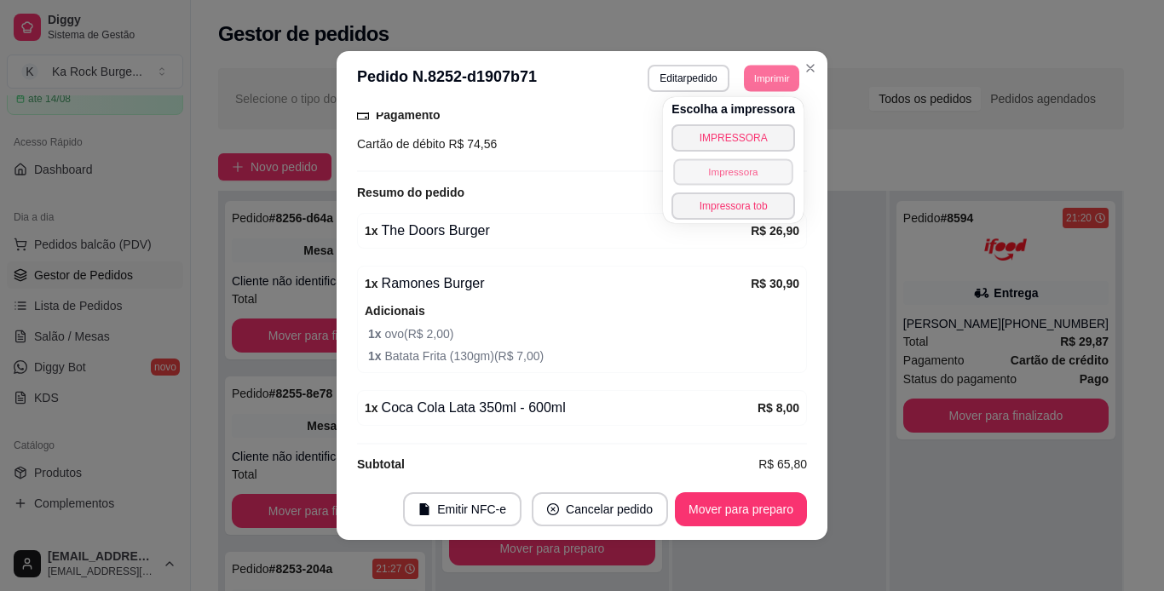
click at [748, 167] on button "Impressora" at bounding box center [732, 171] width 119 height 26
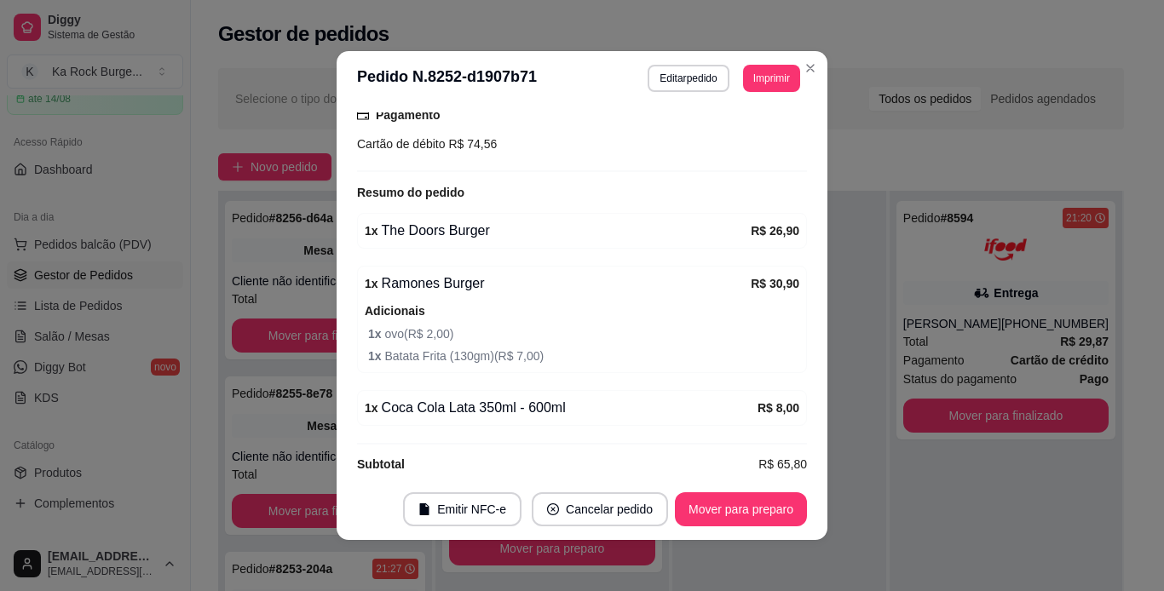
scroll to position [3, 0]
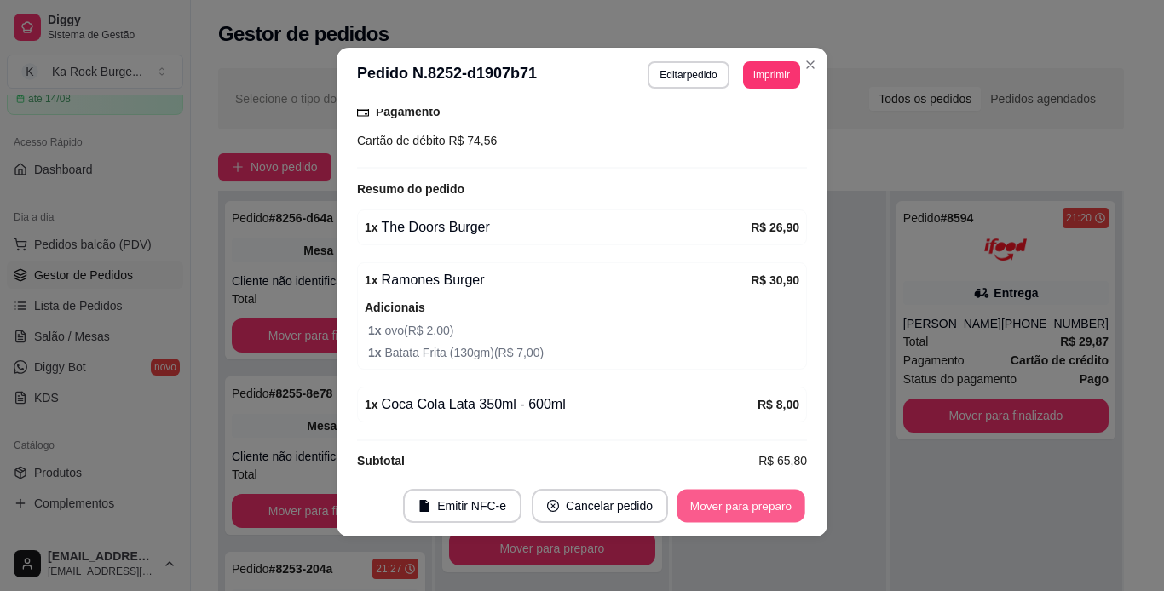
click at [755, 505] on button "Mover para preparo" at bounding box center [740, 506] width 128 height 33
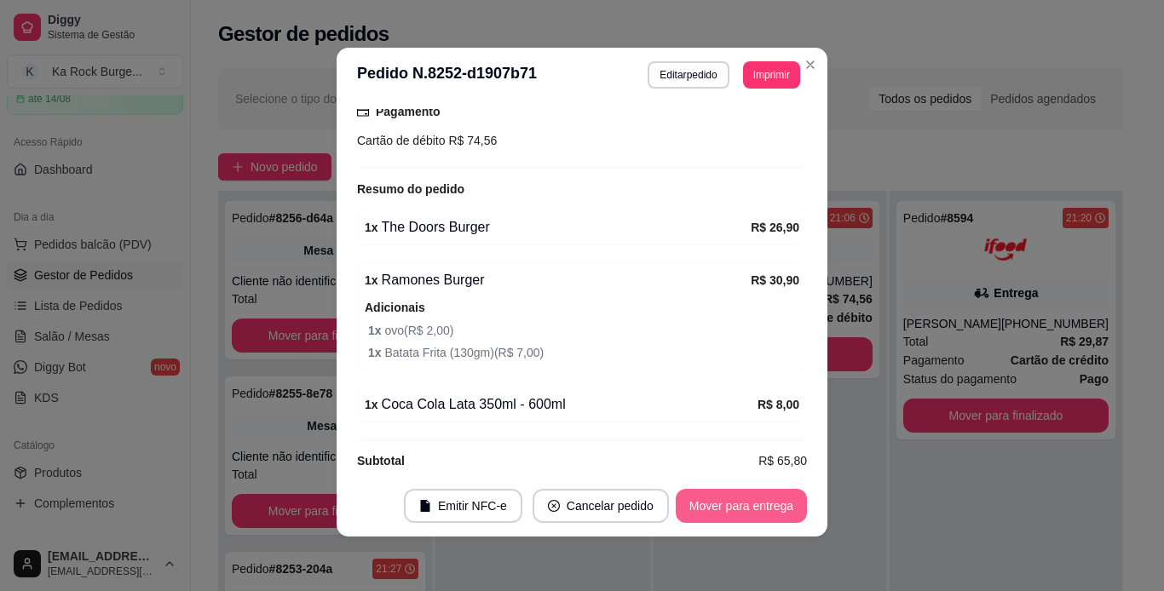
click at [755, 505] on button "Mover para entrega" at bounding box center [740, 506] width 131 height 34
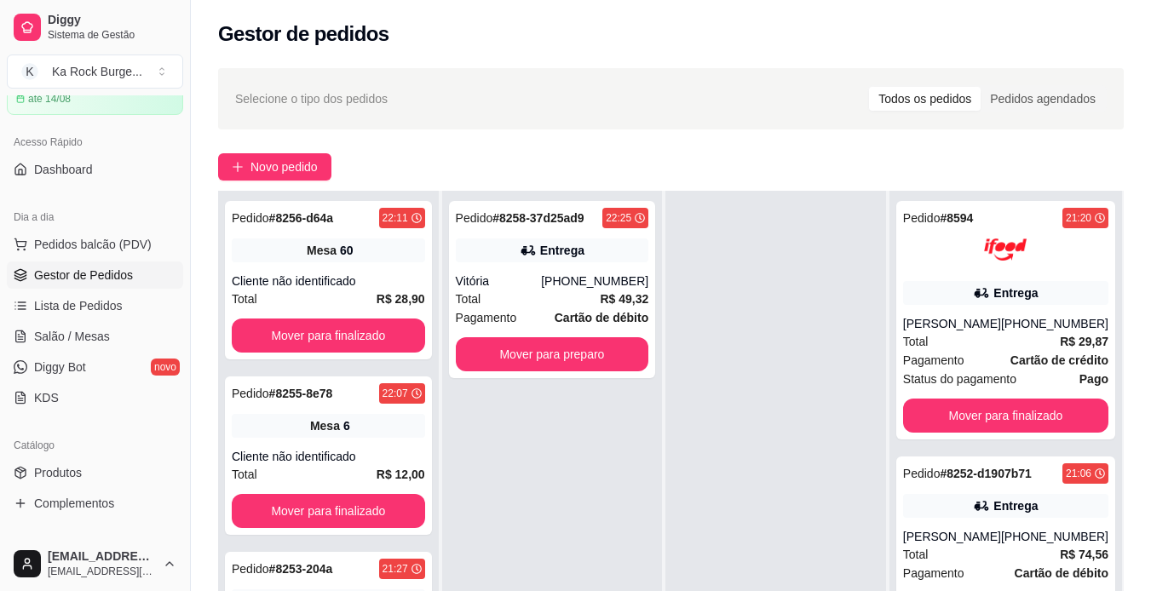
click at [82, 351] on ul "Pedidos balcão (PDV) Gestor de Pedidos Lista de Pedidos Salão / Mesas Diggy Bot…" at bounding box center [95, 321] width 176 height 181
click at [85, 339] on span "Salão / Mesas" at bounding box center [72, 336] width 76 height 17
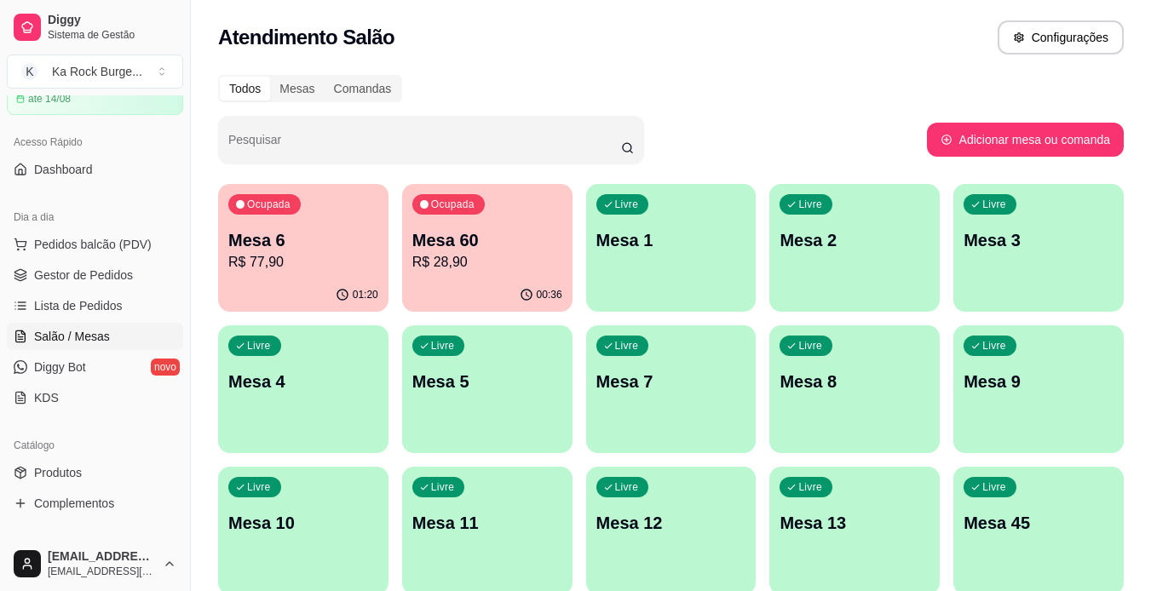
click at [675, 268] on div "Livre Mesa 1" at bounding box center [671, 237] width 170 height 107
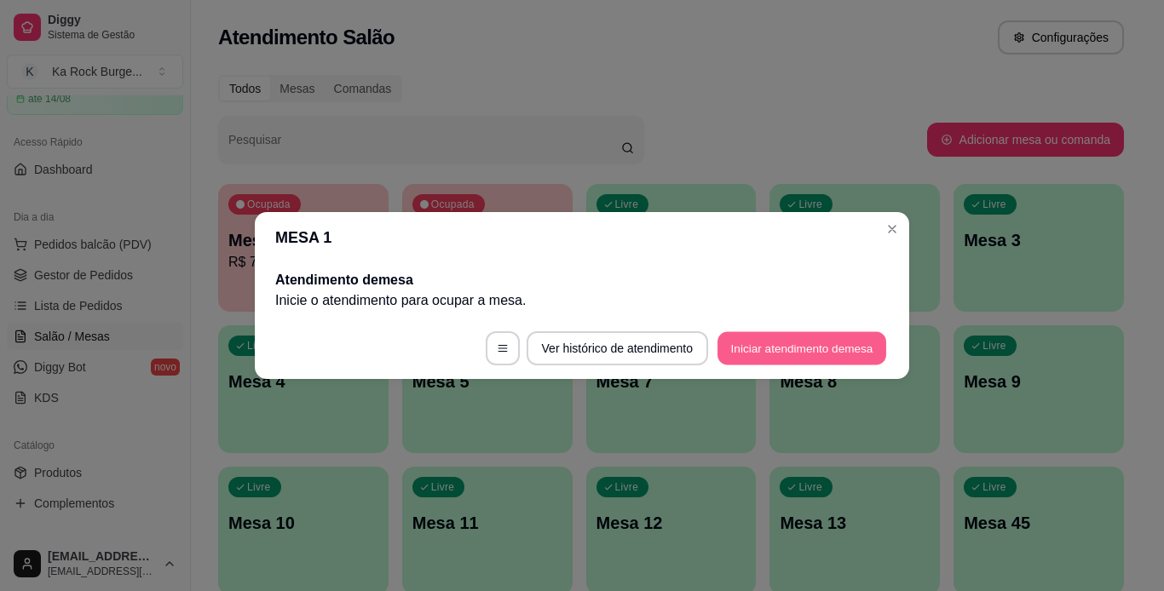
click at [803, 343] on button "Iniciar atendimento de mesa" at bounding box center [801, 348] width 169 height 33
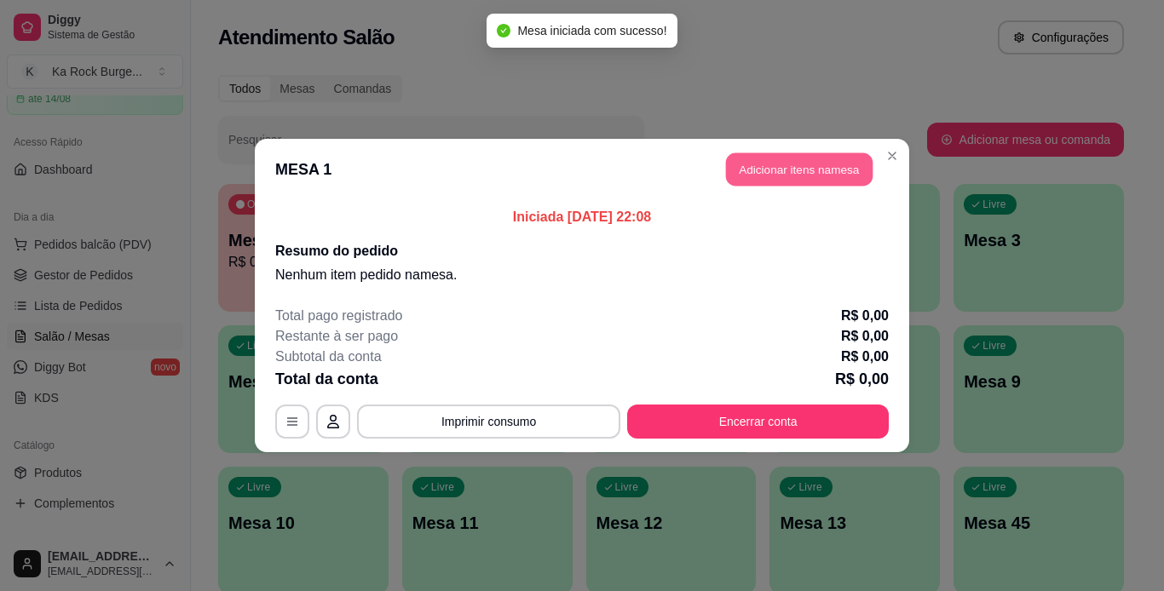
click at [796, 171] on button "Adicionar itens na mesa" at bounding box center [799, 169] width 147 height 33
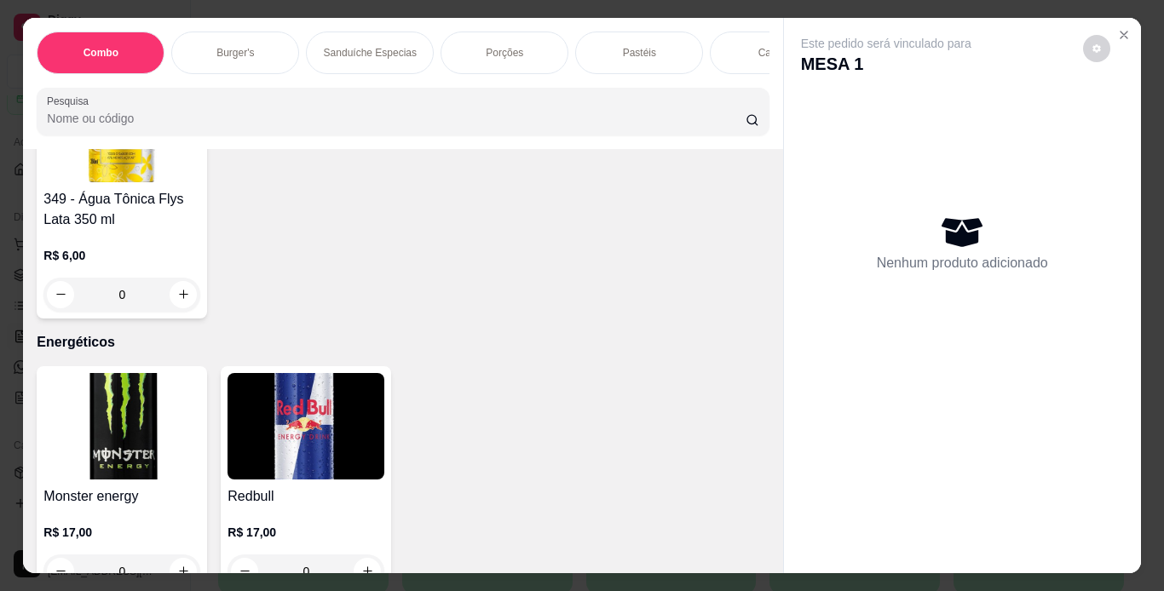
scroll to position [8347, 0]
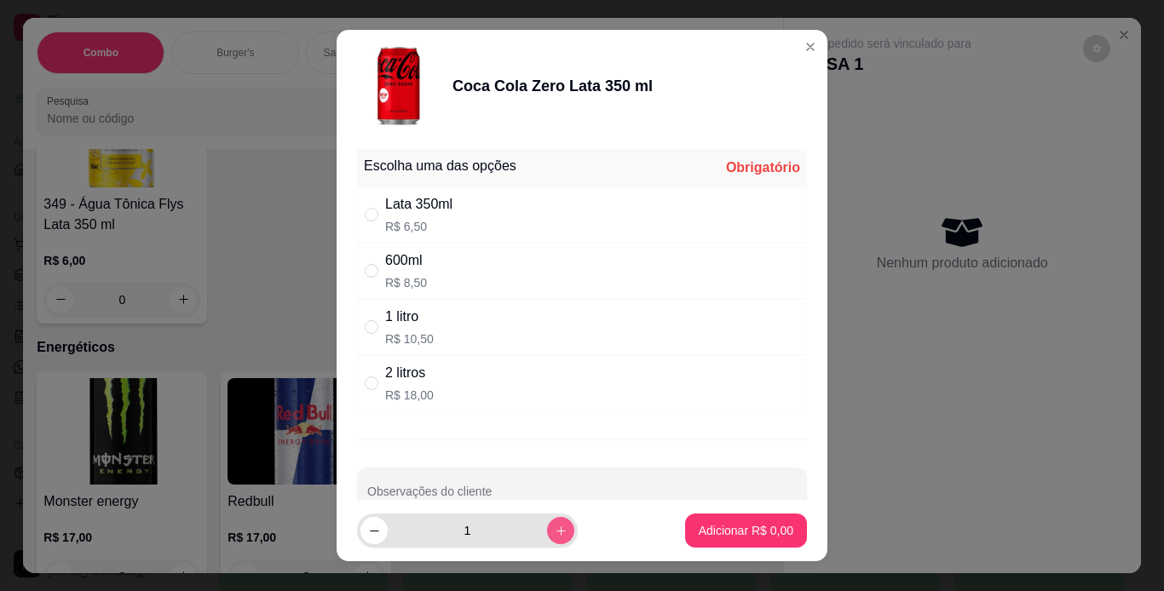
click at [547, 532] on button "increase-product-quantity" at bounding box center [560, 530] width 27 height 27
type input "2"
click at [365, 209] on input "" at bounding box center [372, 215] width 14 height 14
radio input "true"
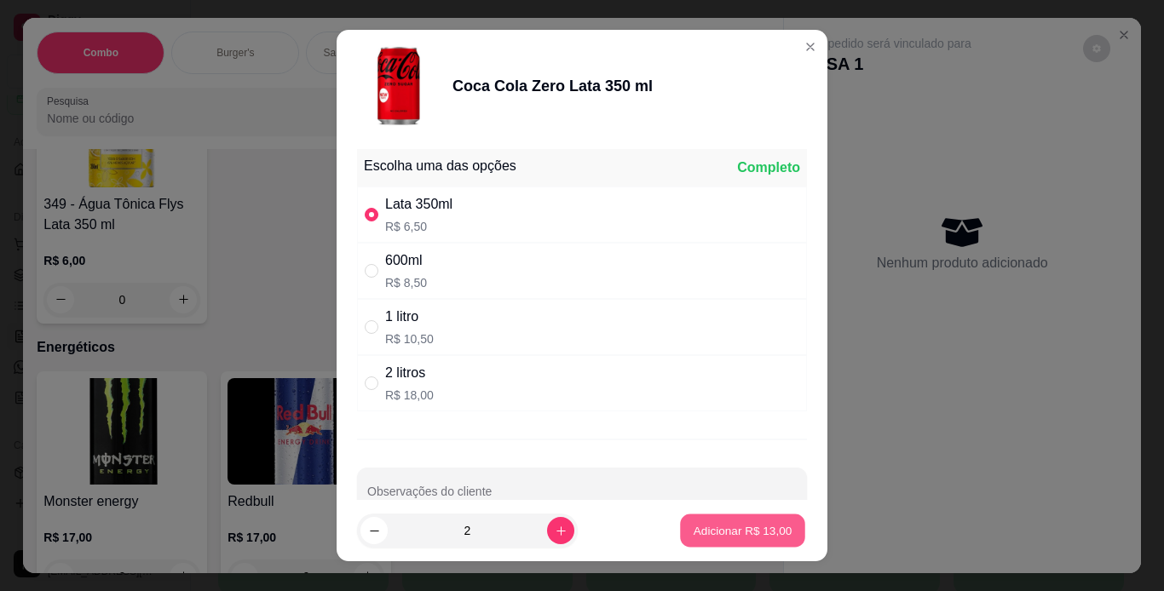
click at [697, 536] on p "Adicionar R$ 13,00" at bounding box center [742, 531] width 99 height 16
type input "2"
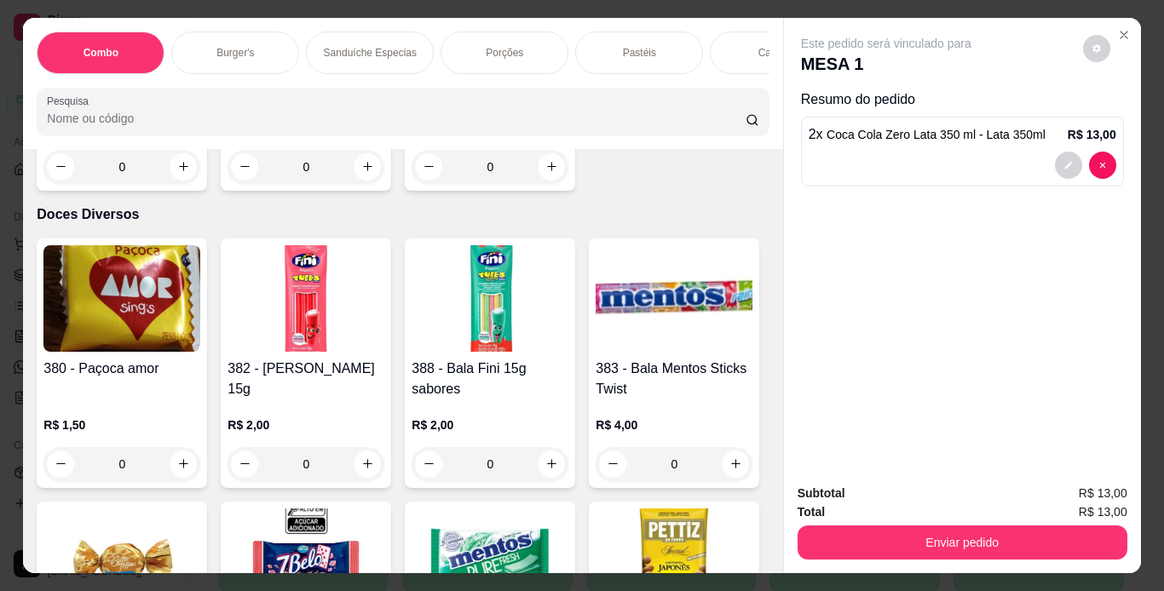
scroll to position [10647, 0]
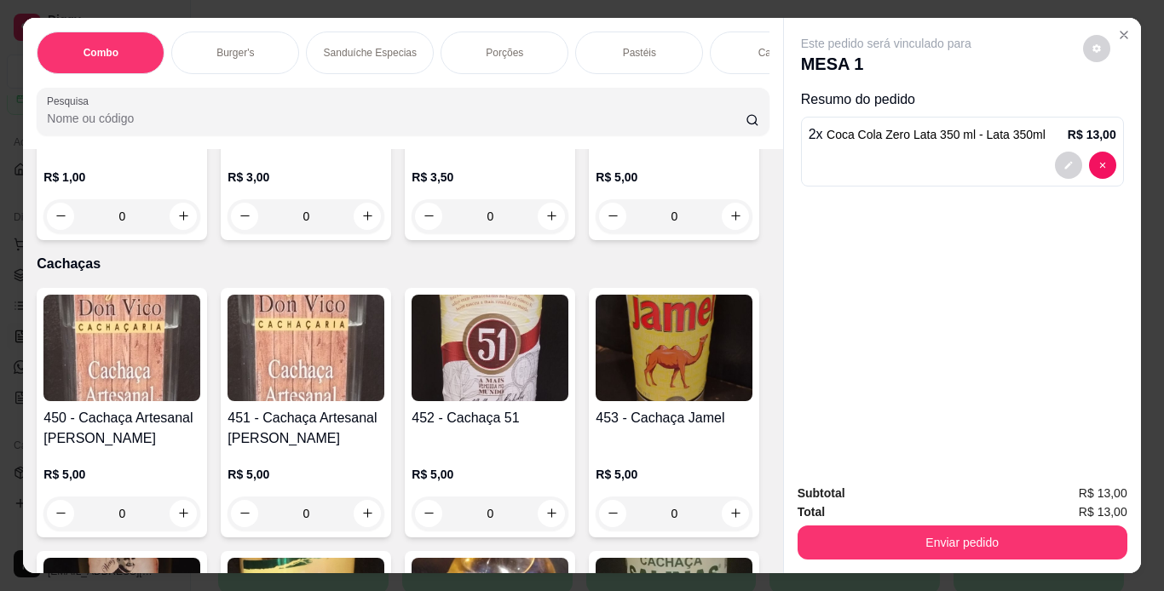
type input "1"
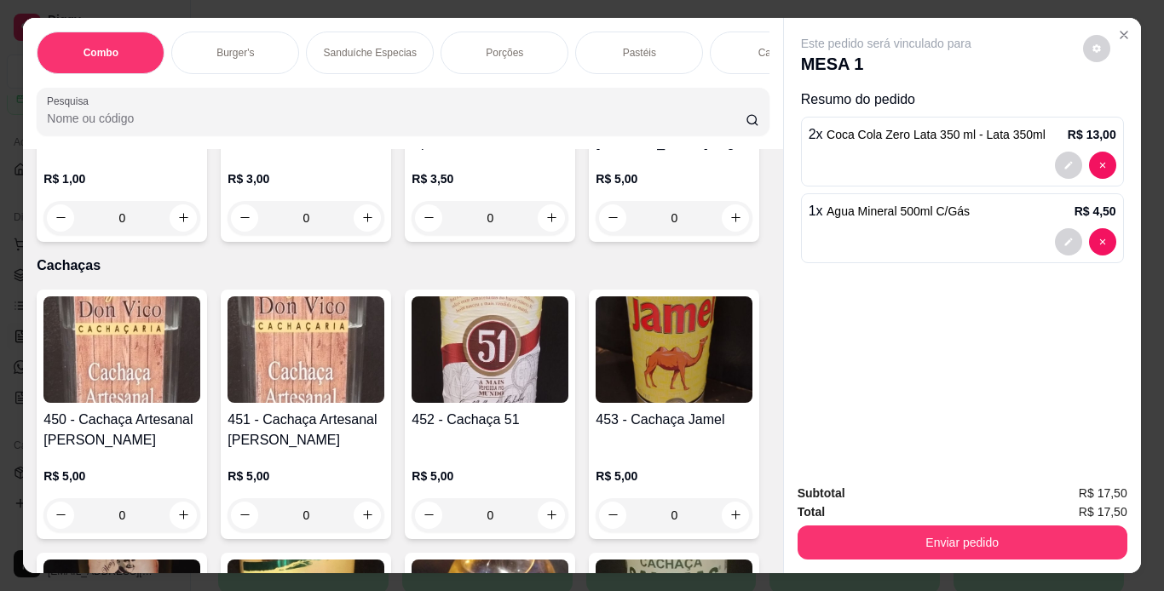
drag, startPoint x: 634, startPoint y: 452, endPoint x: 624, endPoint y: 450, distance: 9.7
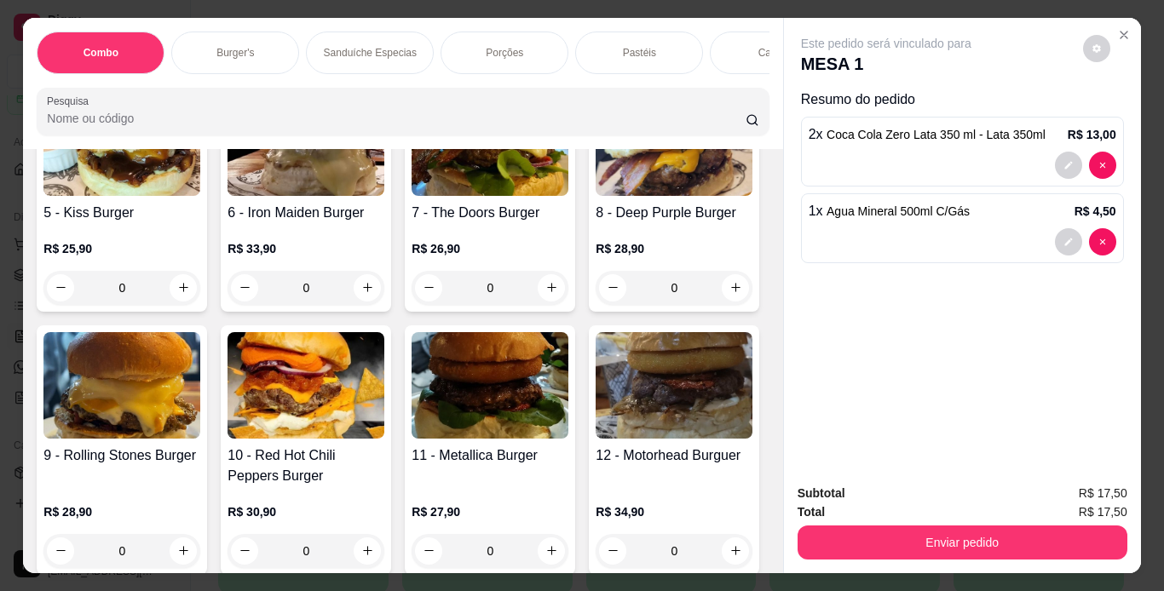
scroll to position [681, 0]
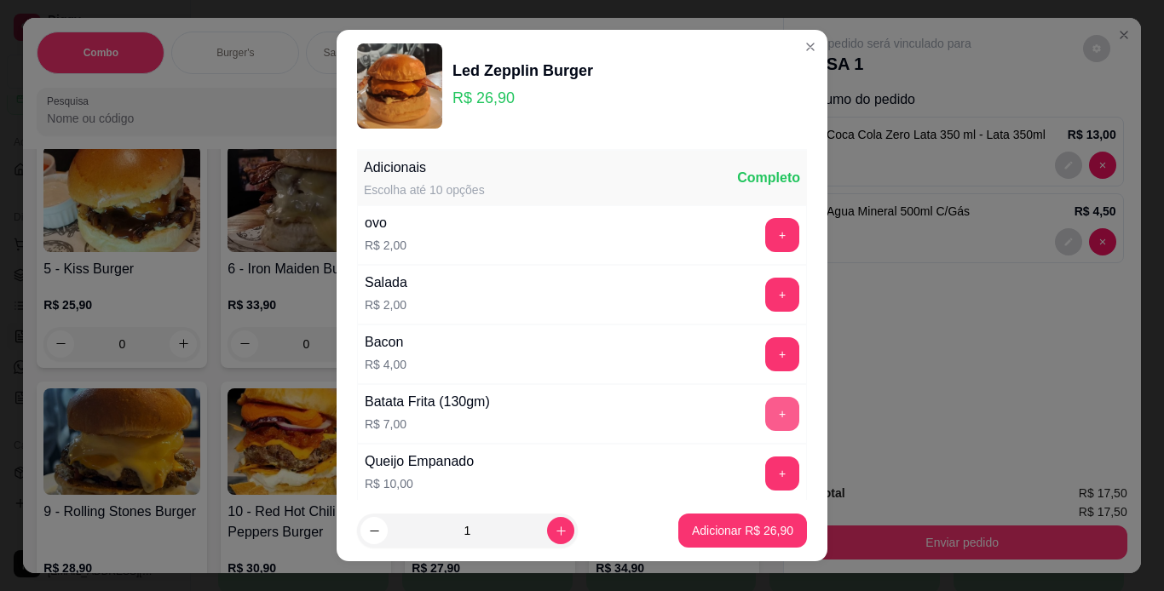
click at [765, 413] on button "+" at bounding box center [782, 414] width 34 height 34
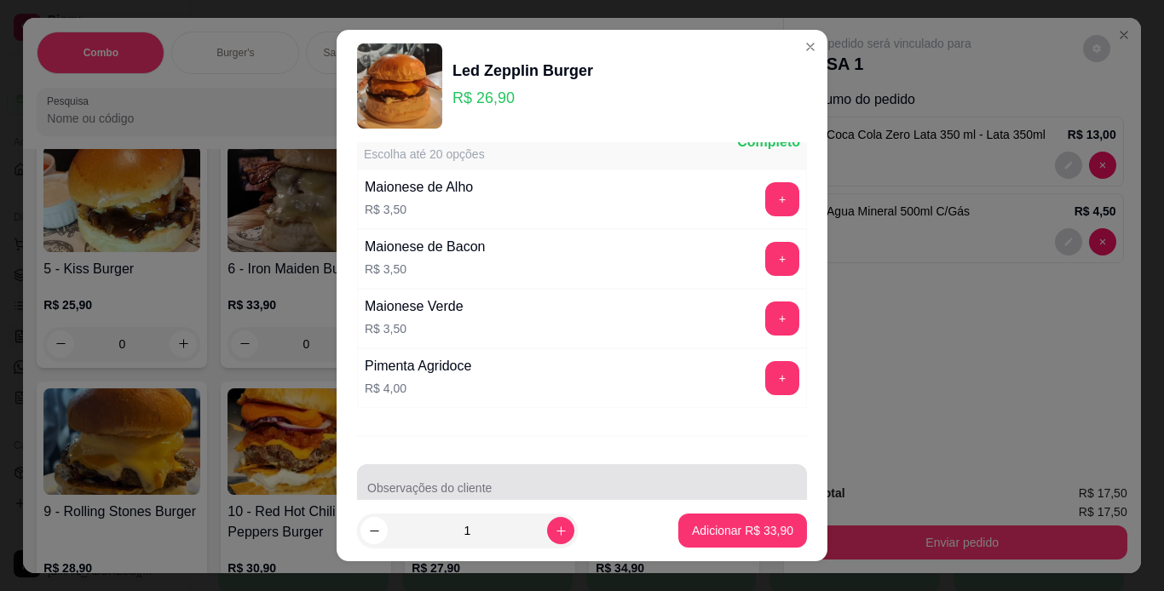
scroll to position [716, 0]
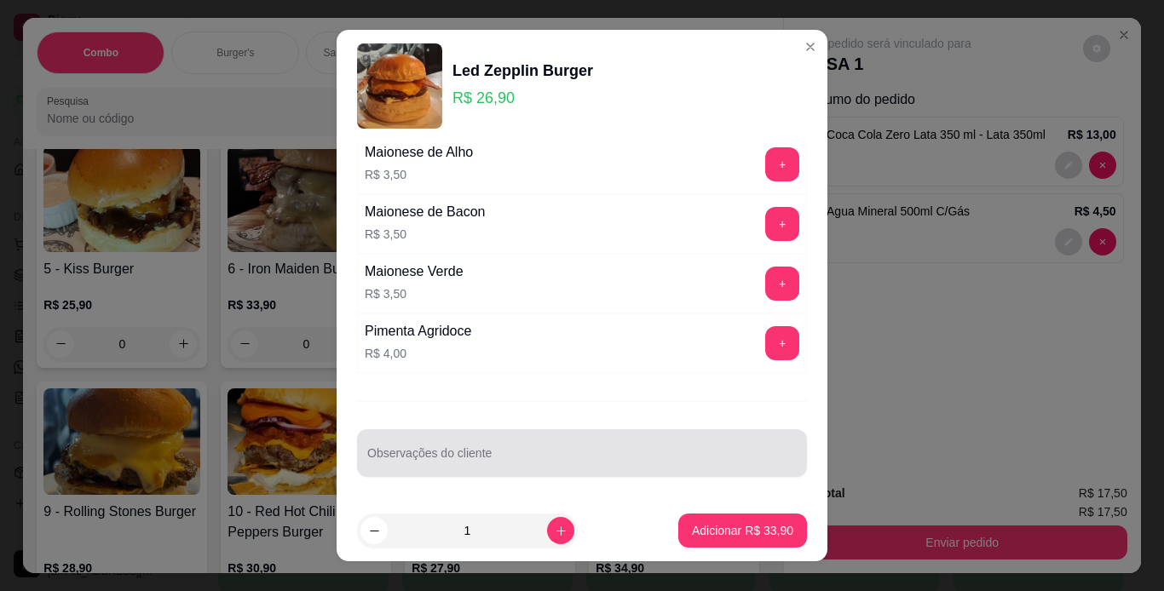
click at [475, 452] on input "Observações do cliente" at bounding box center [581, 459] width 429 height 17
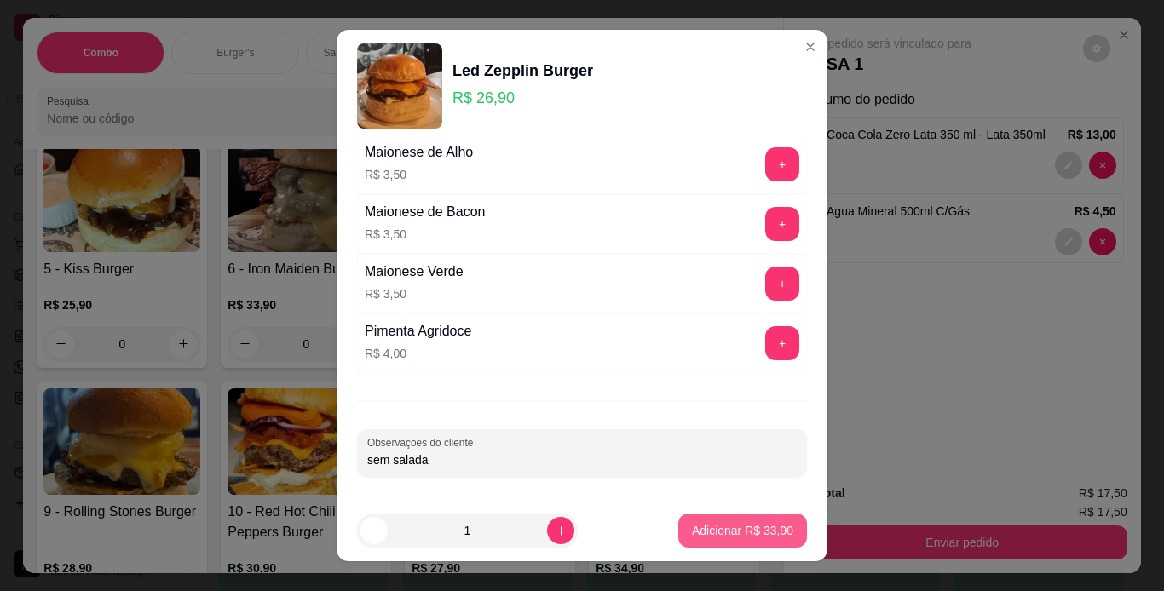
type input "sem salada"
click at [697, 537] on p "Adicionar R$ 33,90" at bounding box center [742, 531] width 99 height 16
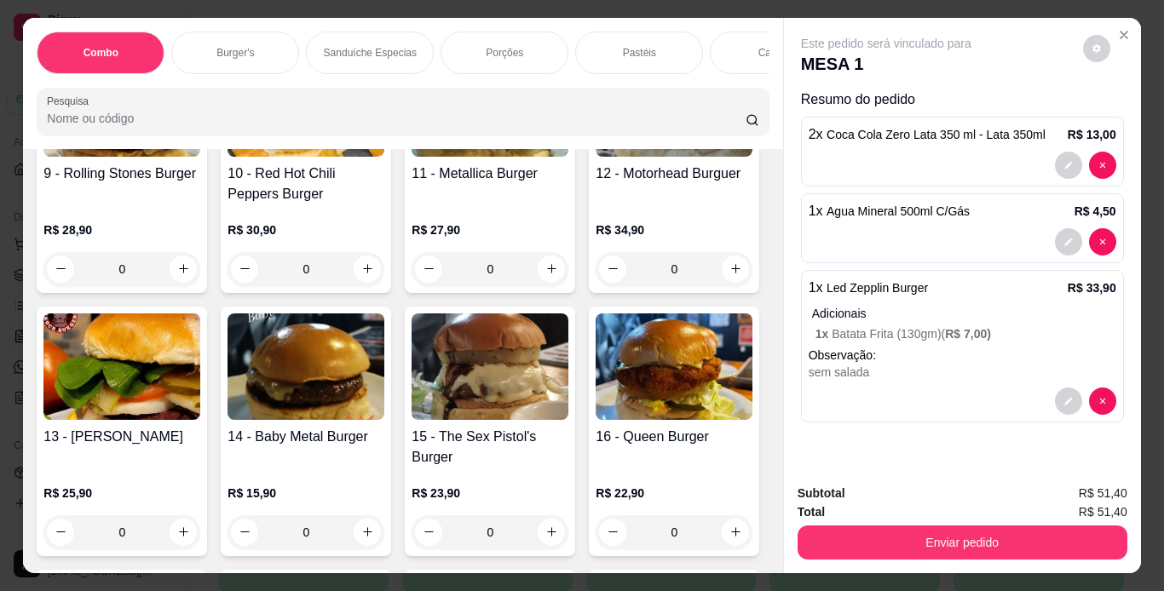
scroll to position [1022, 0]
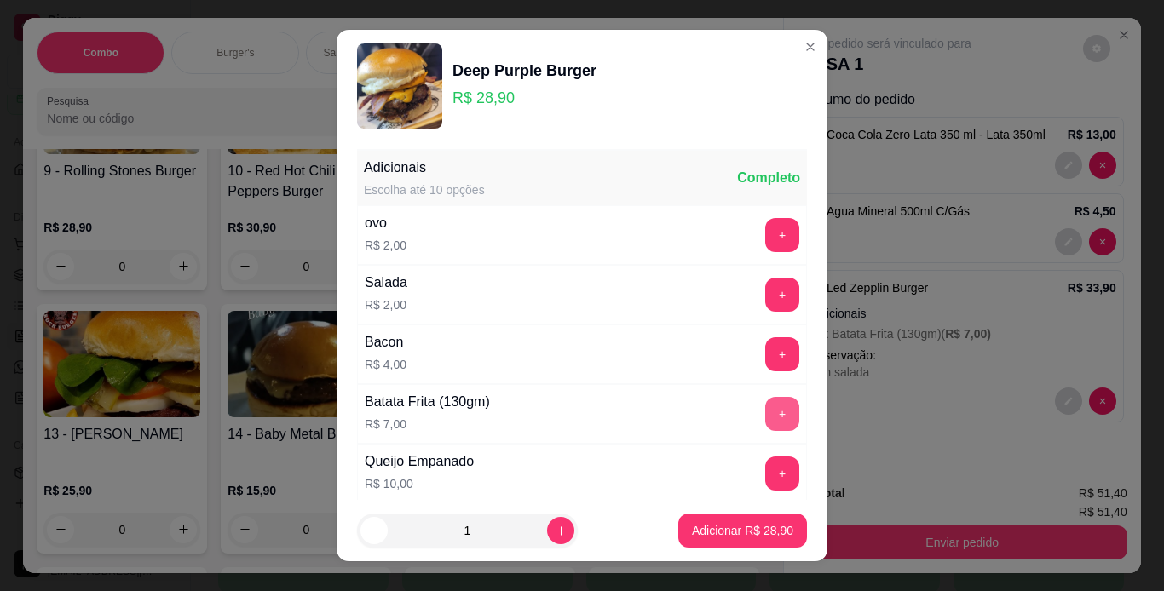
click at [765, 417] on button "+" at bounding box center [782, 414] width 34 height 34
click at [716, 531] on p "Adicionar R$ 35,90" at bounding box center [742, 530] width 101 height 17
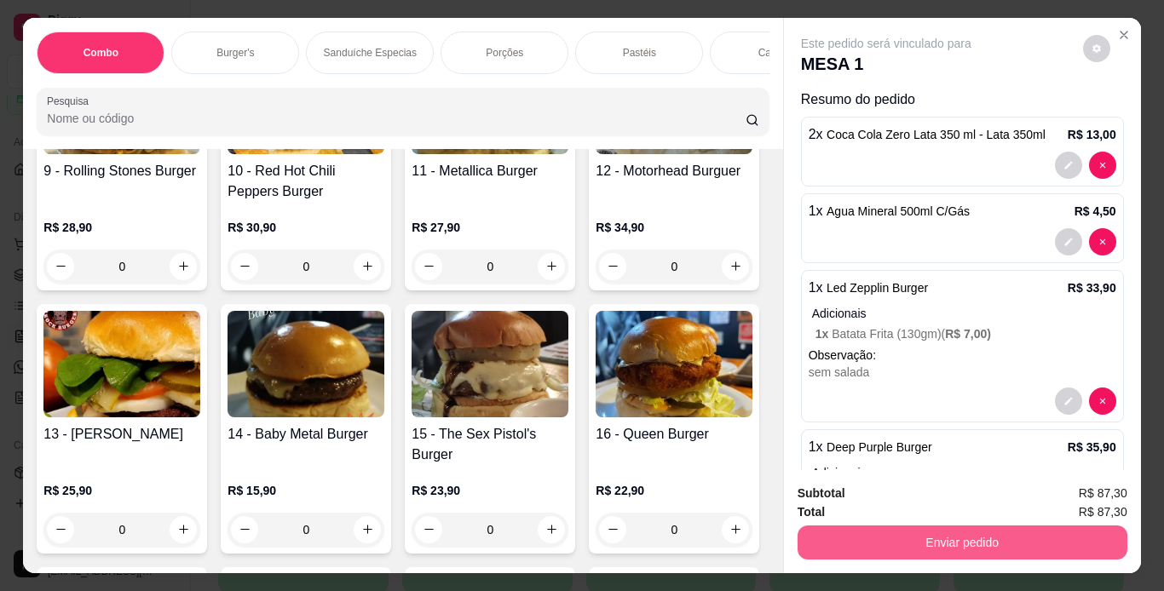
click at [826, 541] on button "Enviar pedido" at bounding box center [962, 543] width 330 height 34
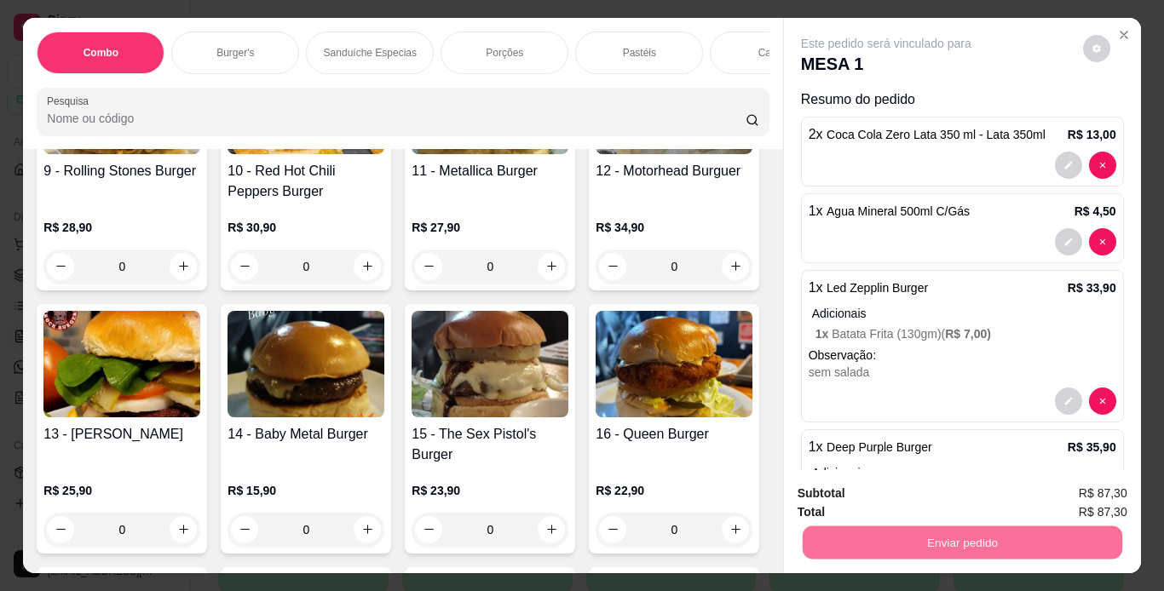
click at [866, 486] on button "Não registrar e enviar pedido" at bounding box center [905, 495] width 177 height 32
